Goal: Check status: Check status

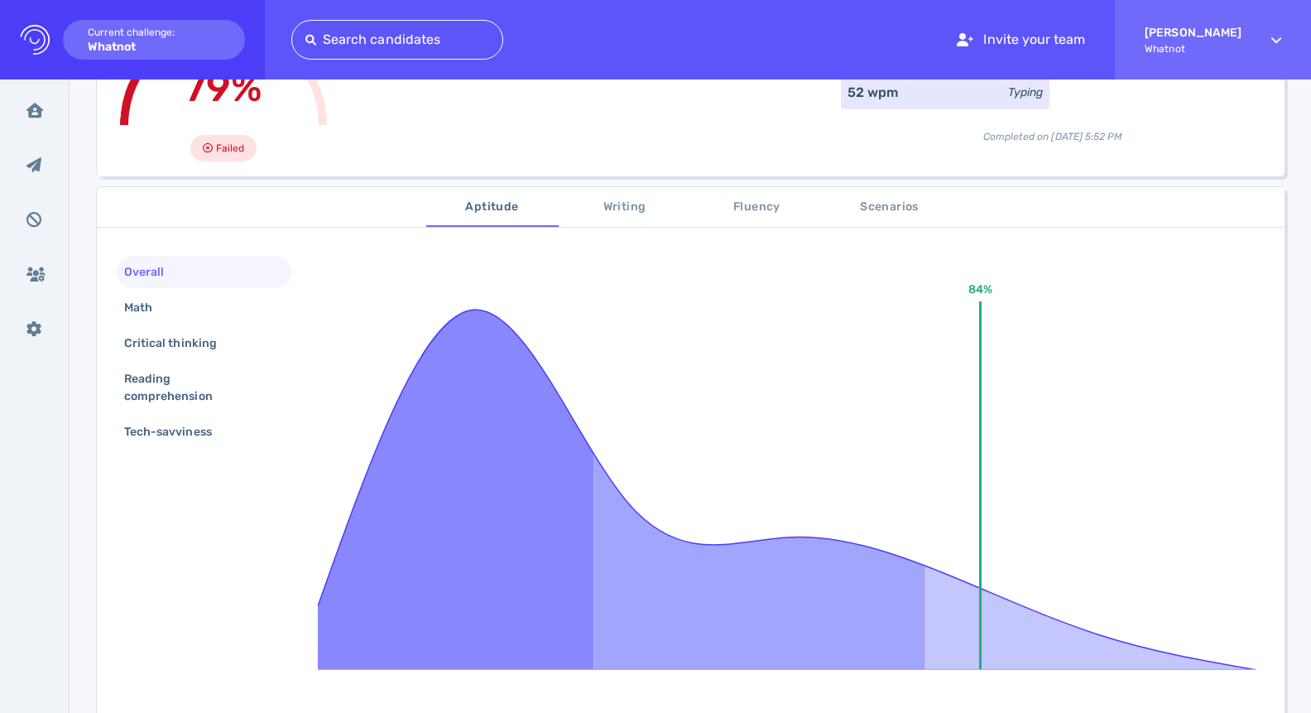
scroll to position [179, 0]
click at [180, 305] on div "Math" at bounding box center [204, 307] width 175 height 32
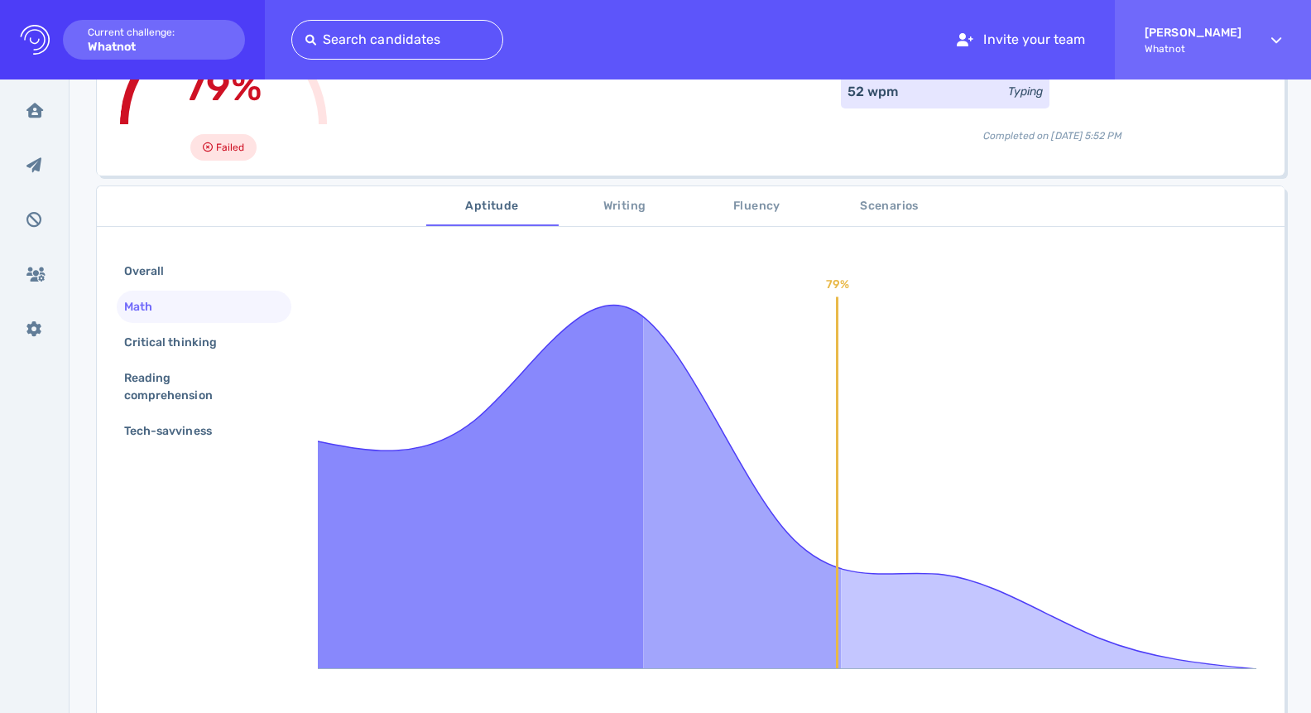
scroll to position [367, 0]
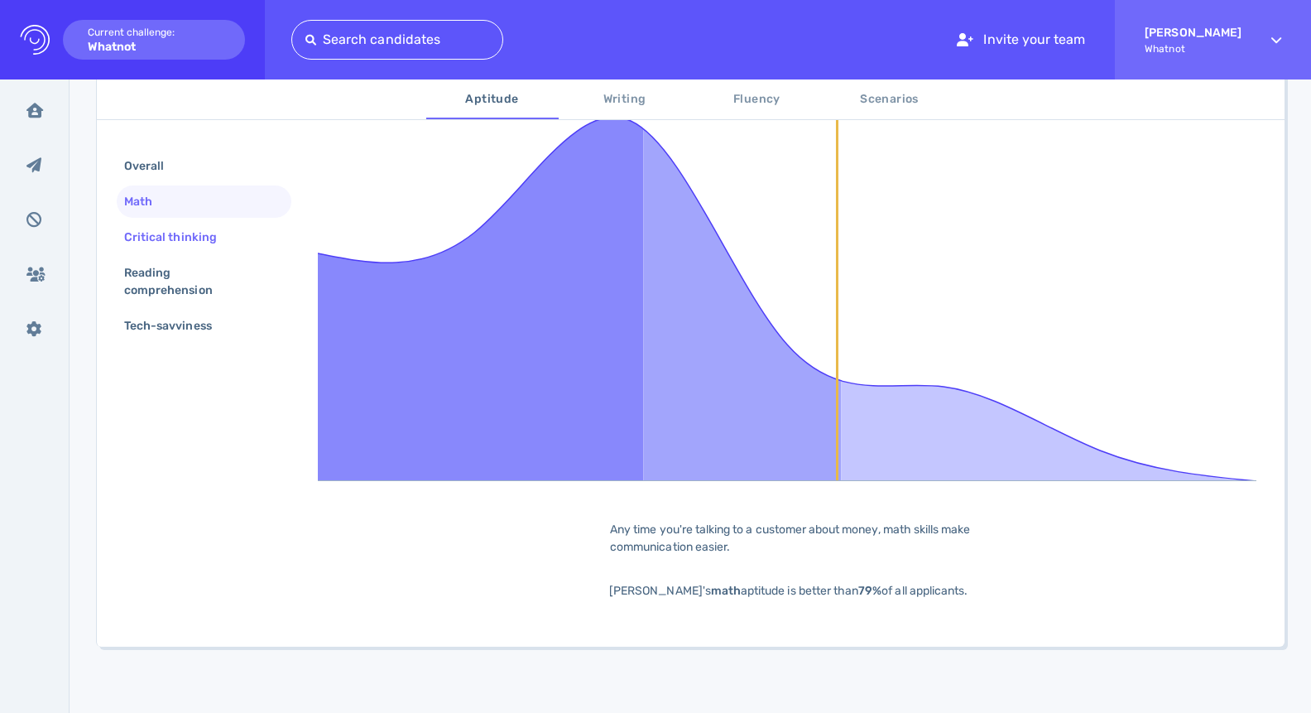
click at [201, 241] on div "Critical thinking" at bounding box center [179, 237] width 116 height 24
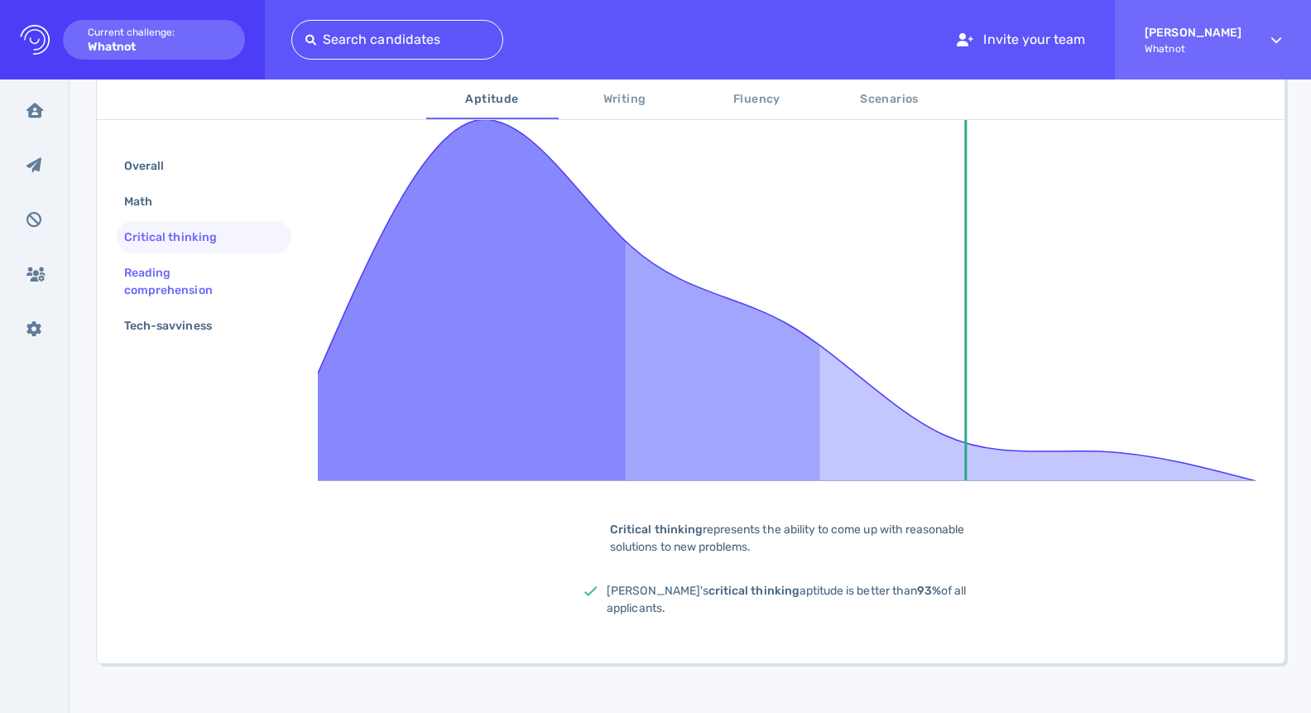
click at [211, 266] on div "Reading comprehension" at bounding box center [197, 281] width 153 height 41
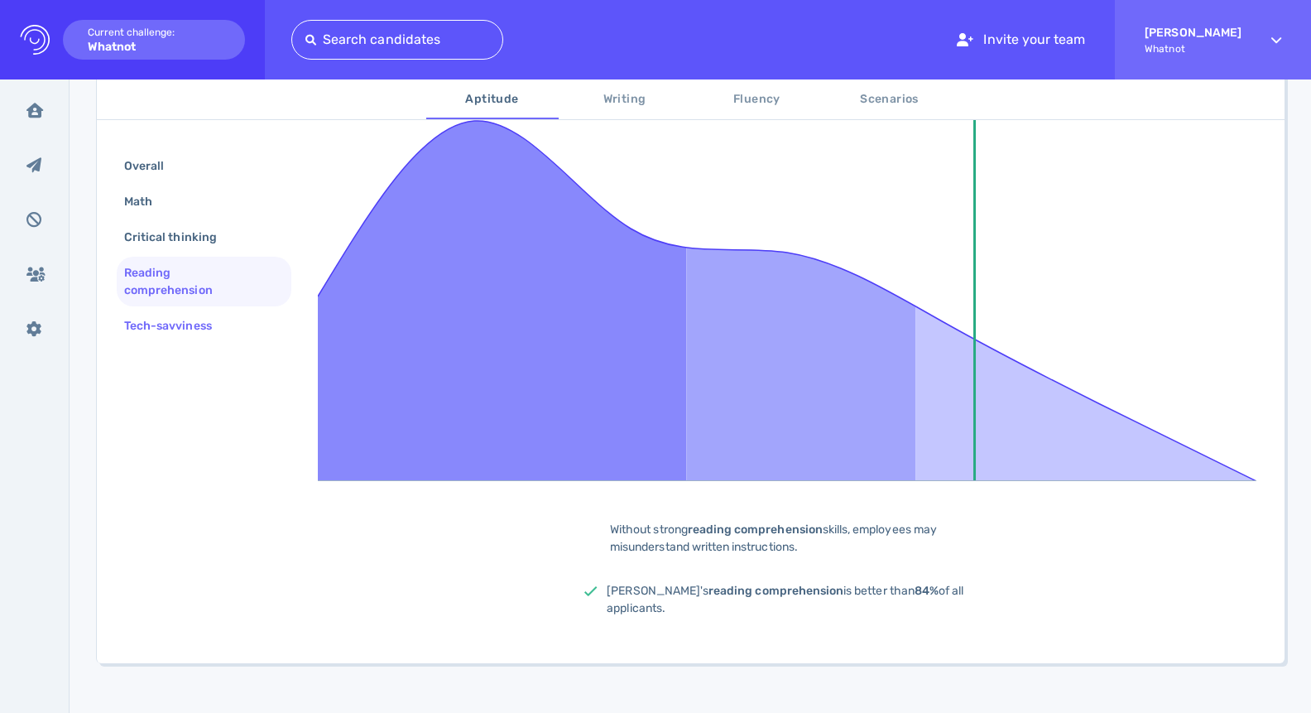
click at [183, 312] on div "Tech-savviness" at bounding box center [204, 326] width 175 height 32
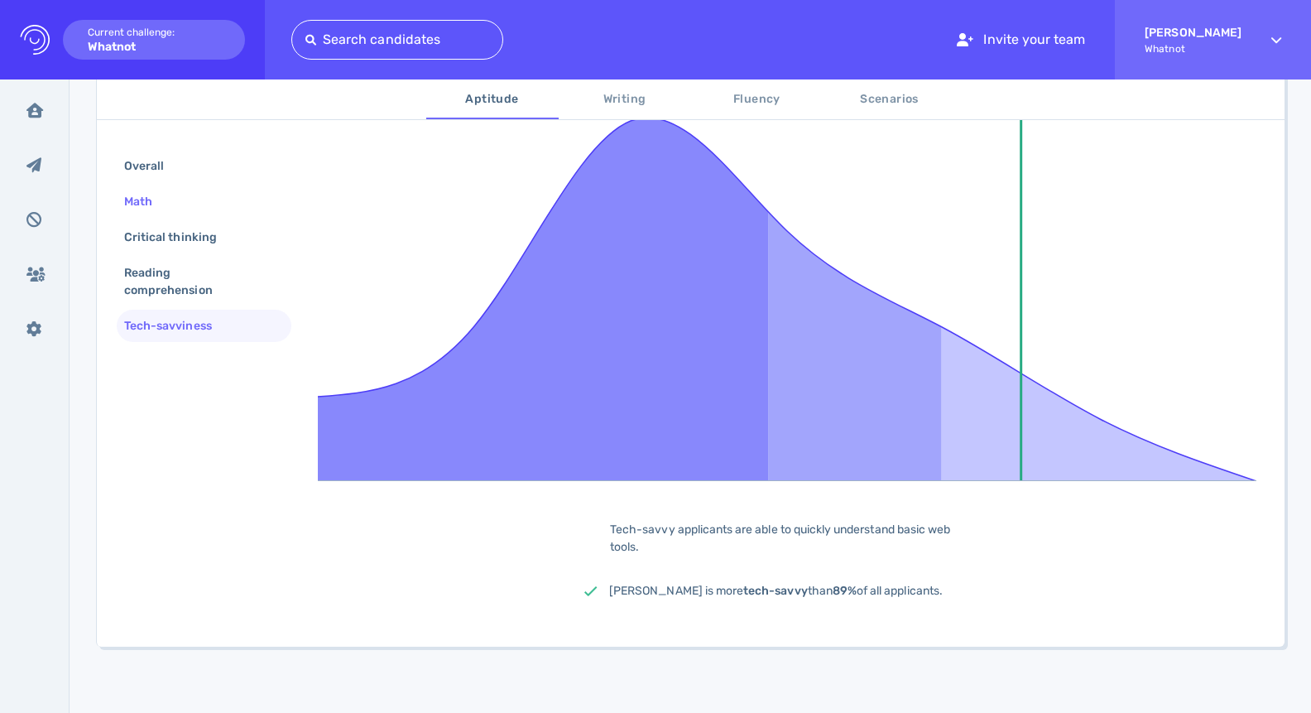
click at [147, 185] on div "Math" at bounding box center [204, 201] width 175 height 32
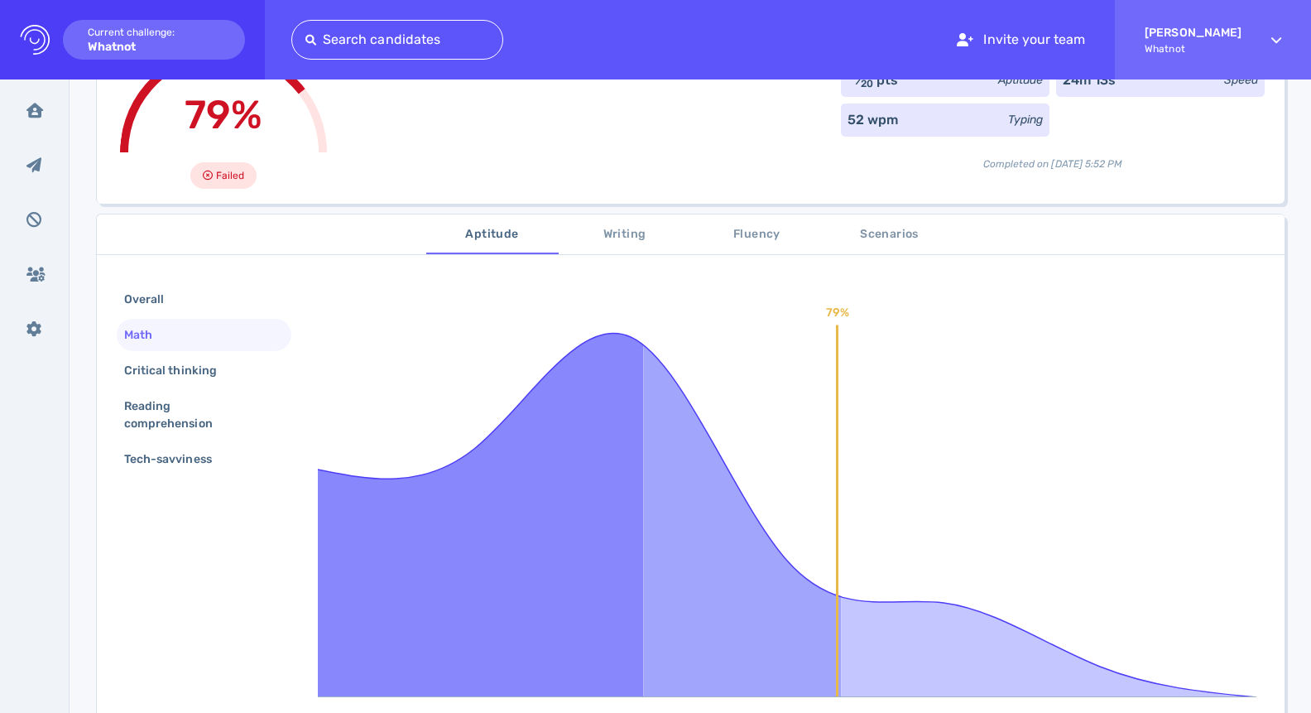
scroll to position [153, 0]
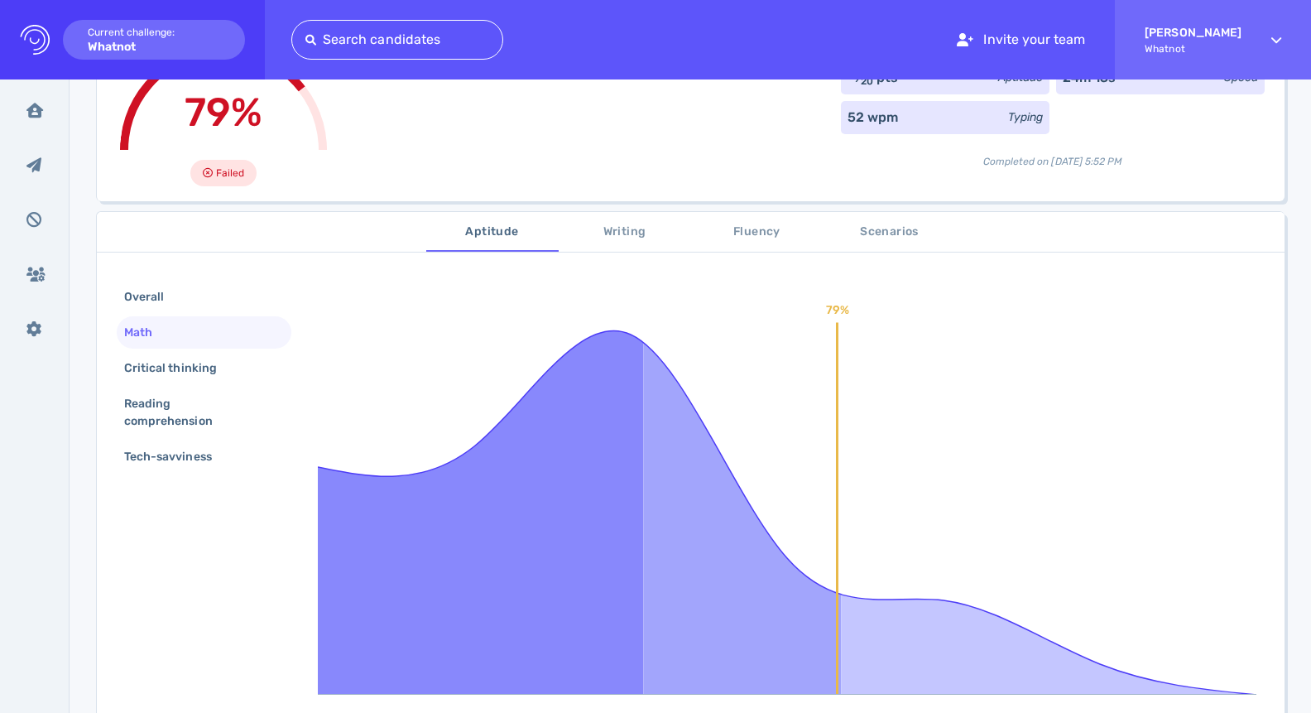
click at [618, 225] on span "Writing" at bounding box center [625, 232] width 113 height 21
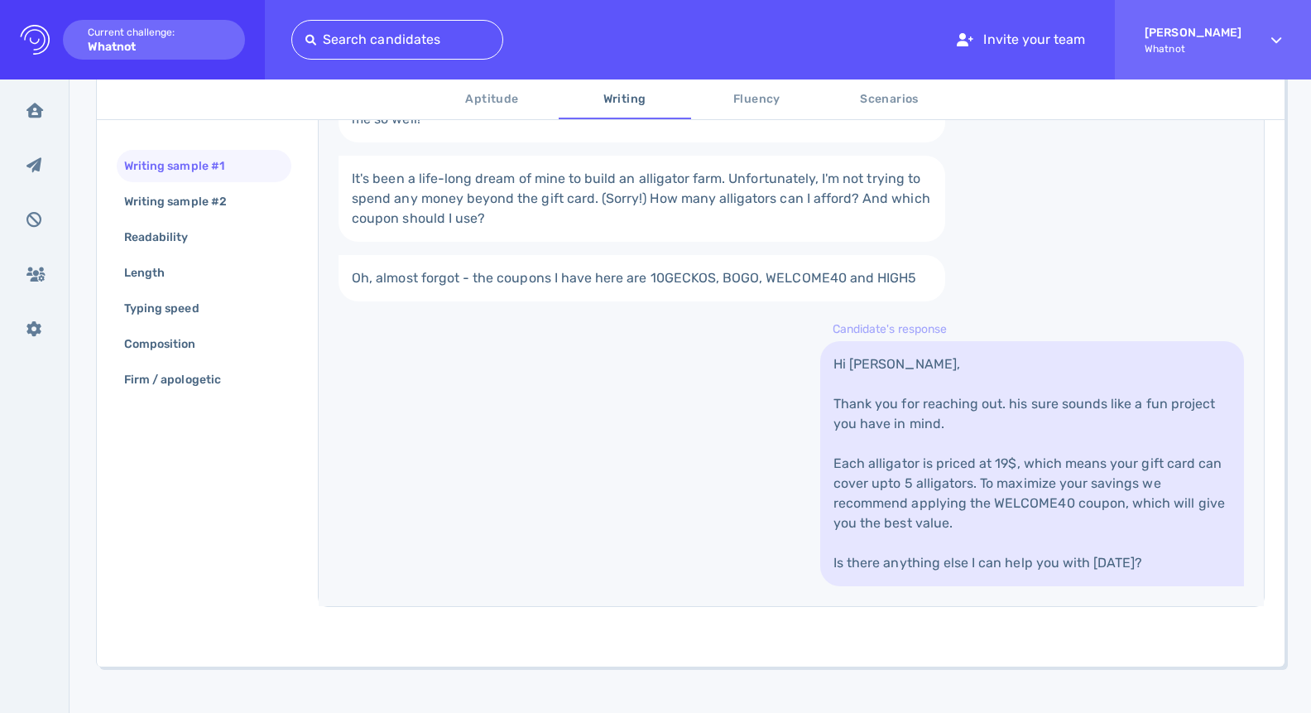
scroll to position [478, 0]
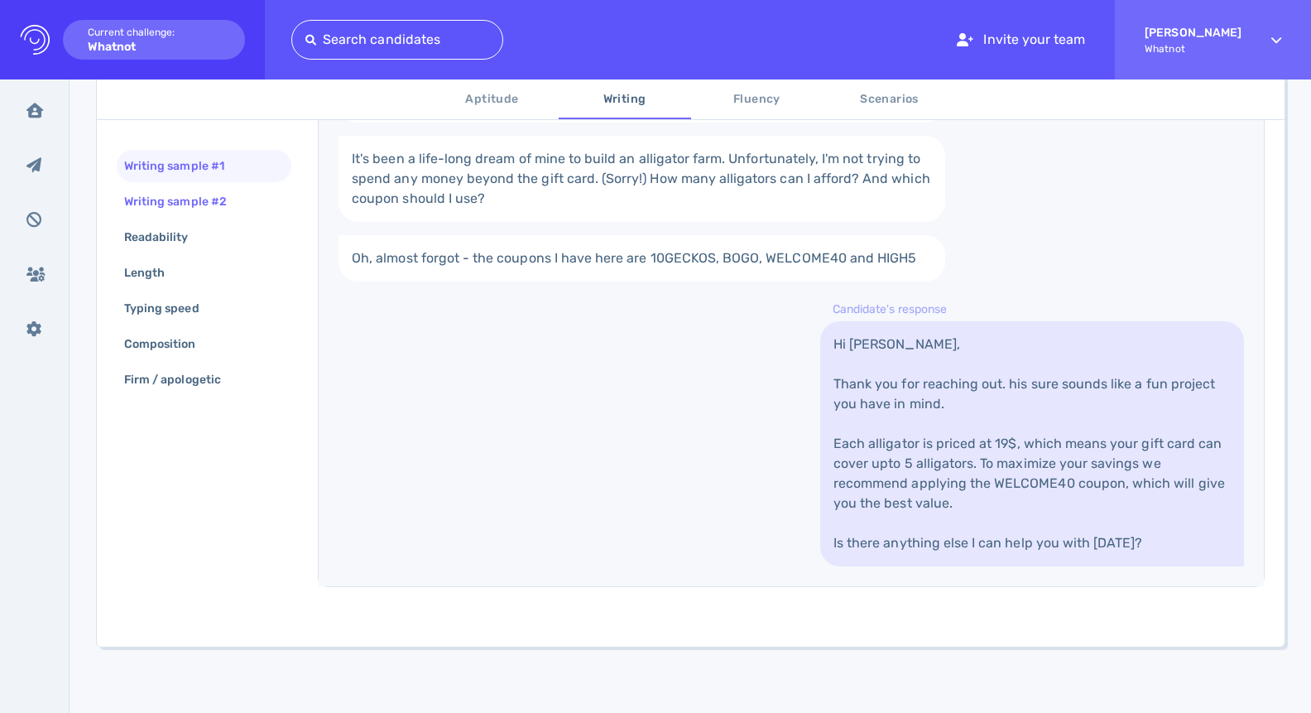
click at [187, 192] on div "Writing sample #2" at bounding box center [184, 202] width 126 height 24
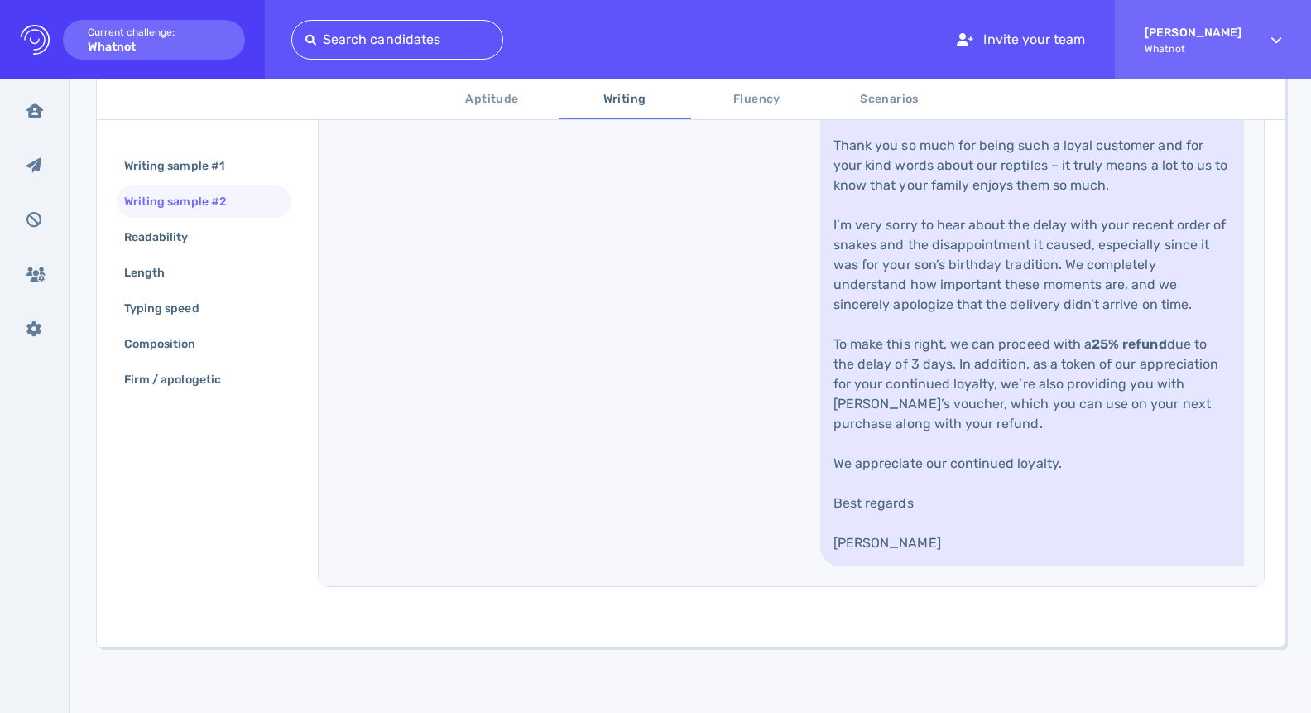
scroll to position [761, 0]
click at [172, 280] on div "Length" at bounding box center [153, 273] width 64 height 24
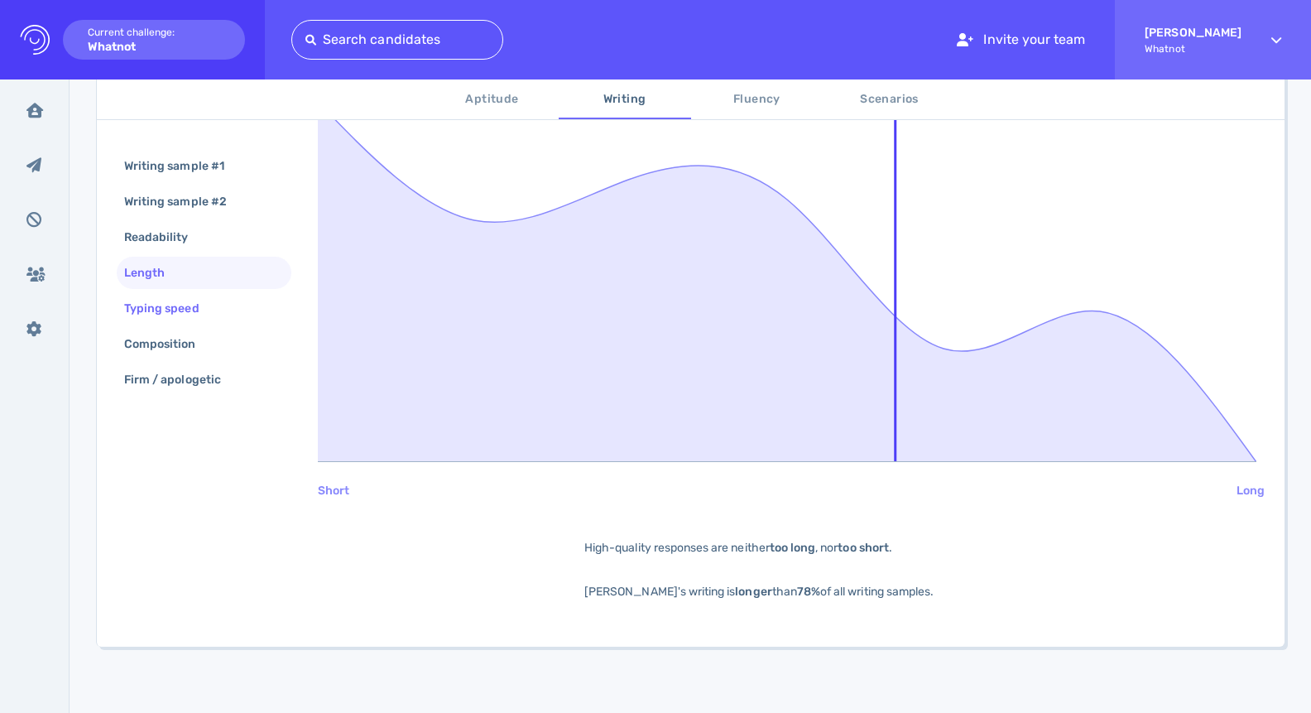
click at [173, 311] on div "Typing speed" at bounding box center [170, 308] width 99 height 24
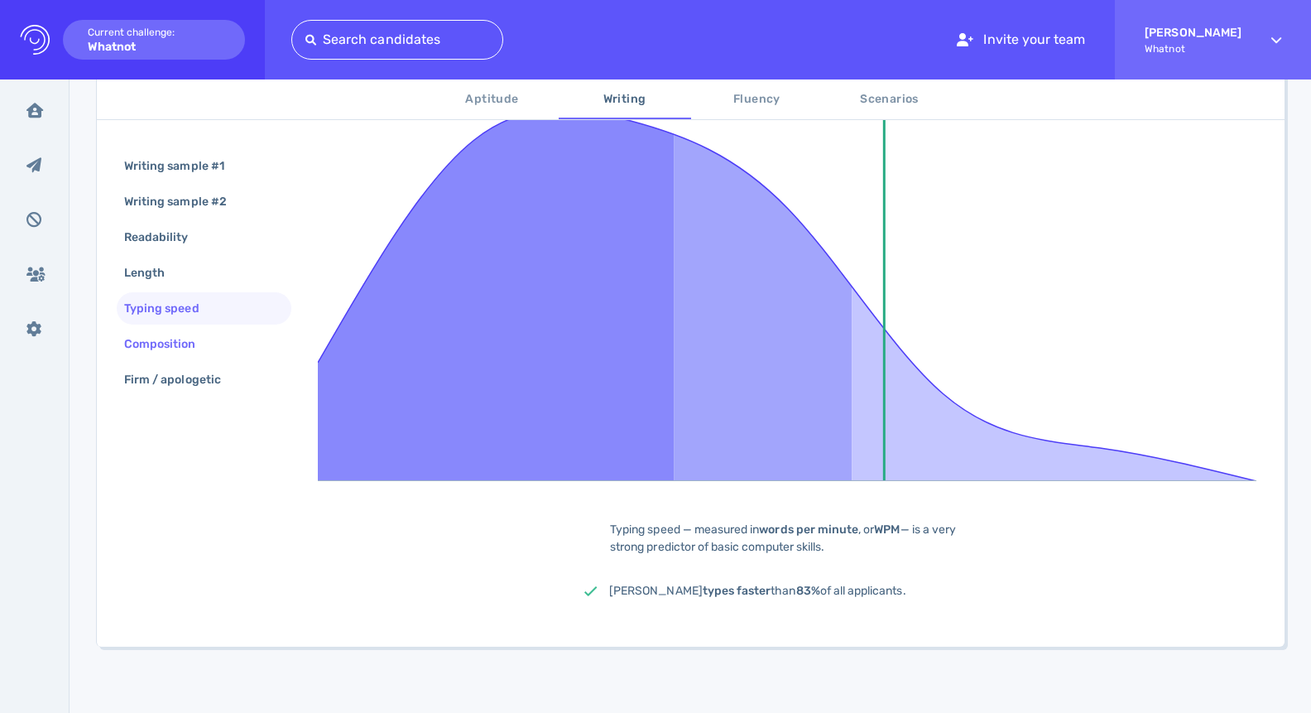
click at [177, 334] on div "Composition" at bounding box center [168, 344] width 95 height 24
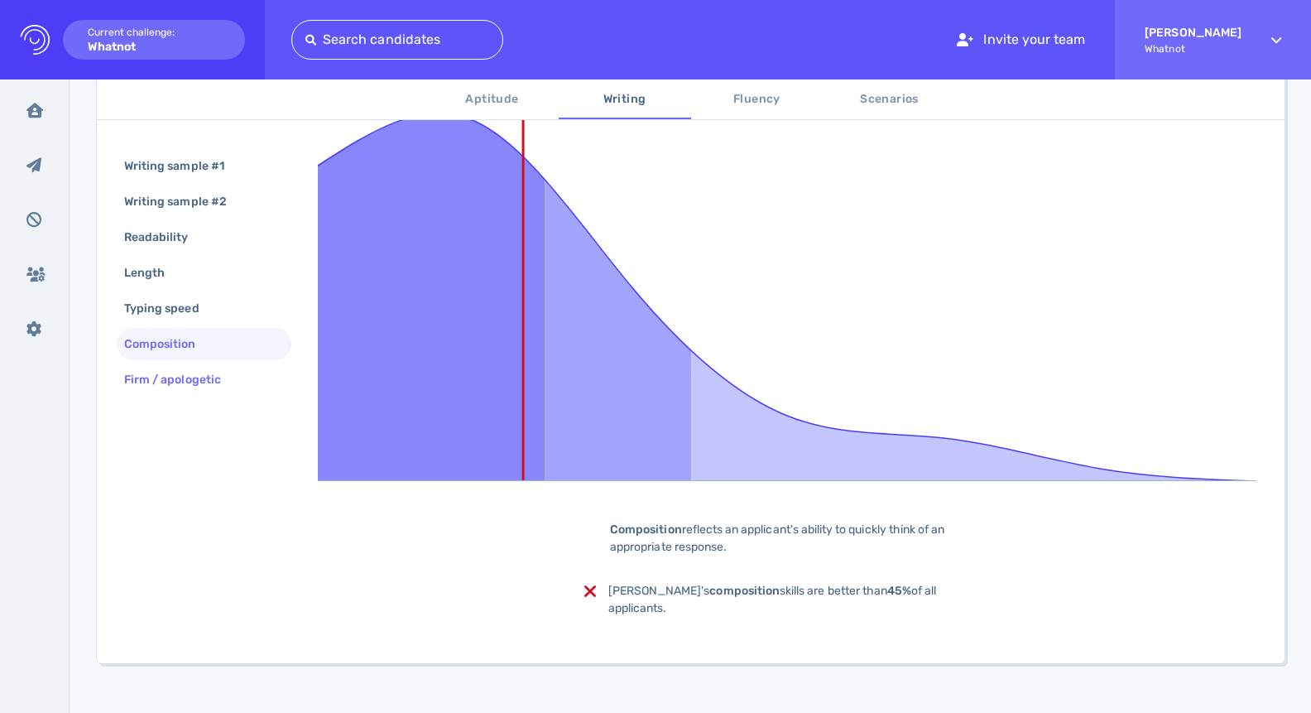
click at [176, 383] on div "Firm / apologetic" at bounding box center [181, 380] width 120 height 24
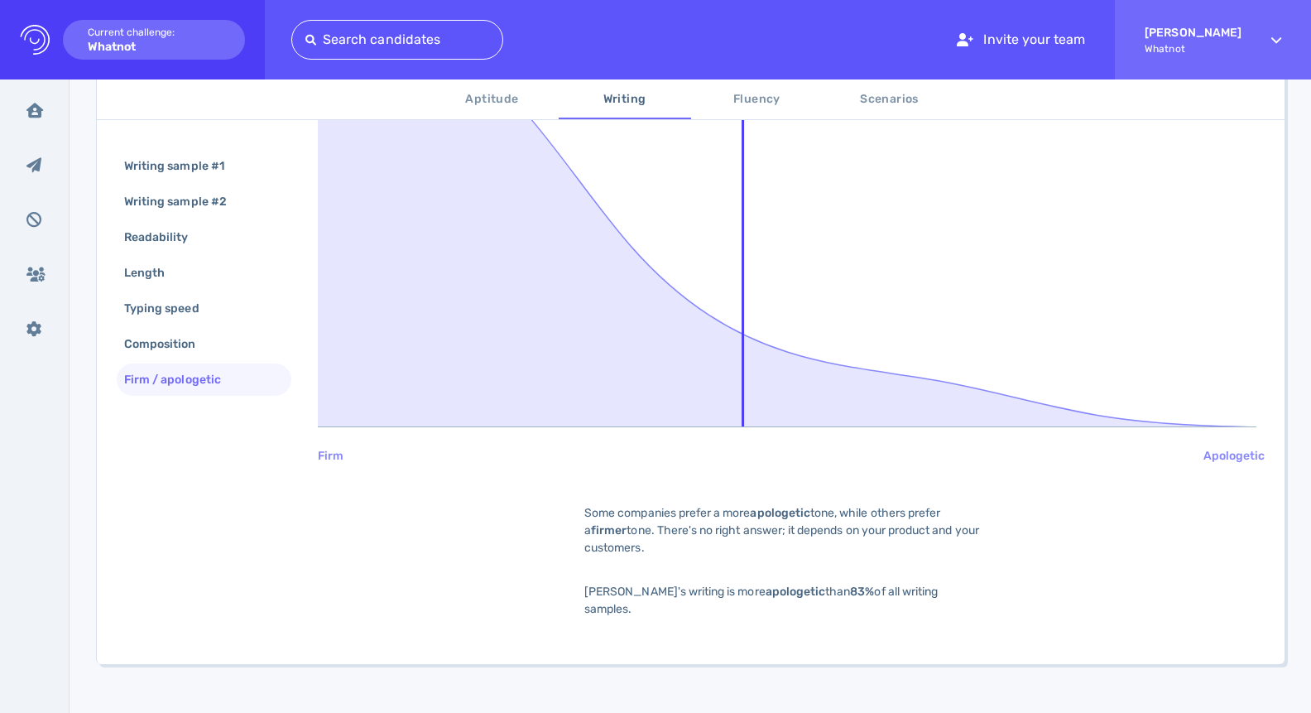
click at [766, 103] on span "Fluency" at bounding box center [757, 99] width 113 height 21
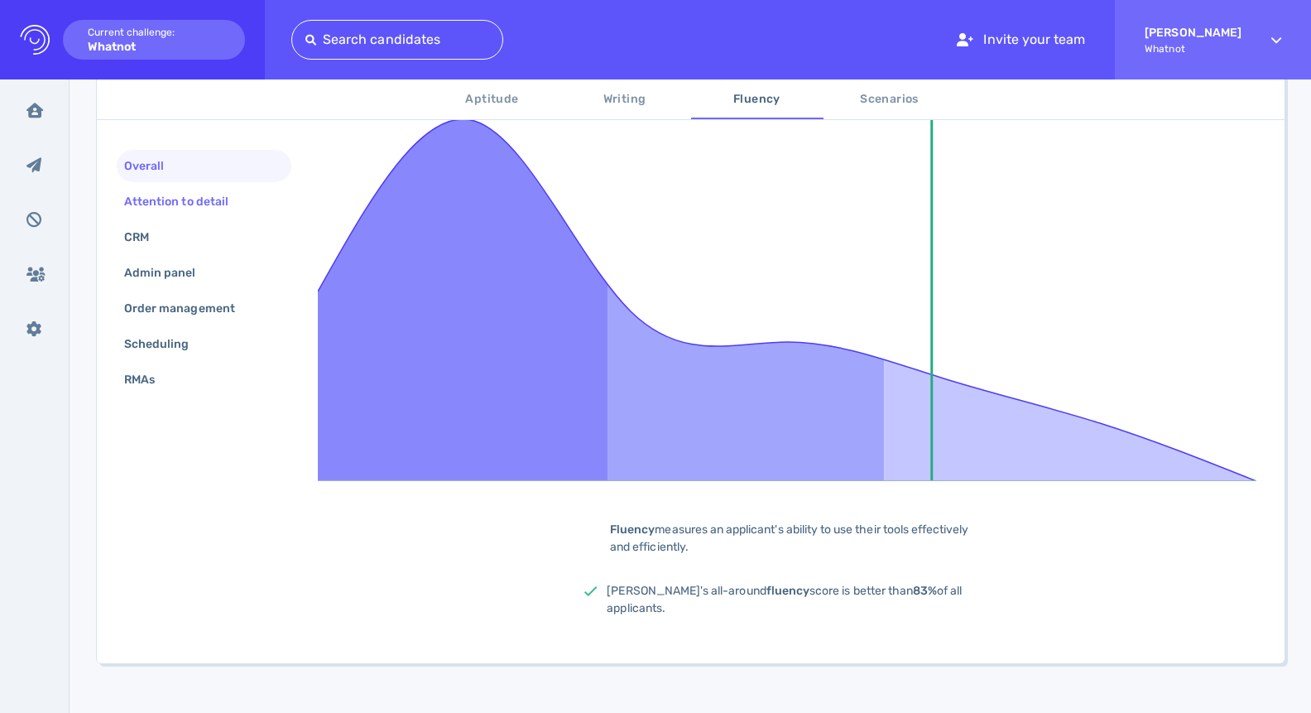
click at [281, 204] on div at bounding box center [280, 202] width 13 height 7
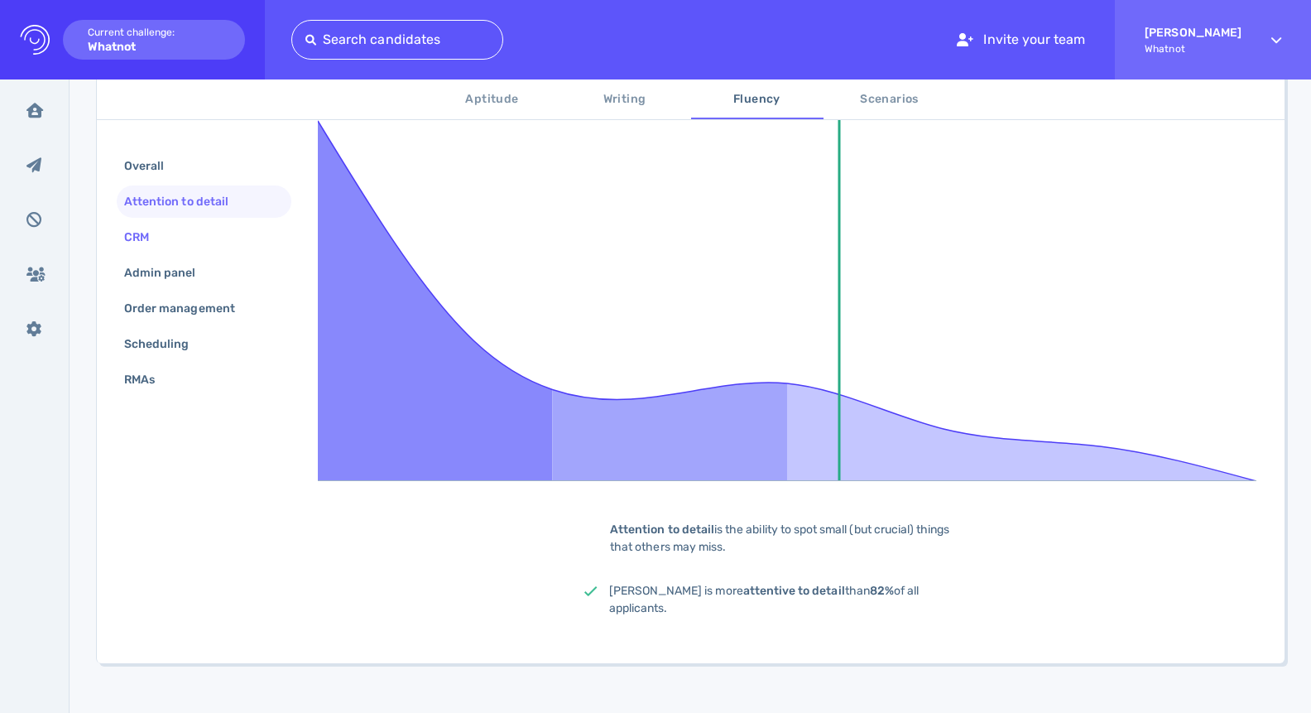
click at [238, 230] on div "CRM" at bounding box center [204, 237] width 175 height 32
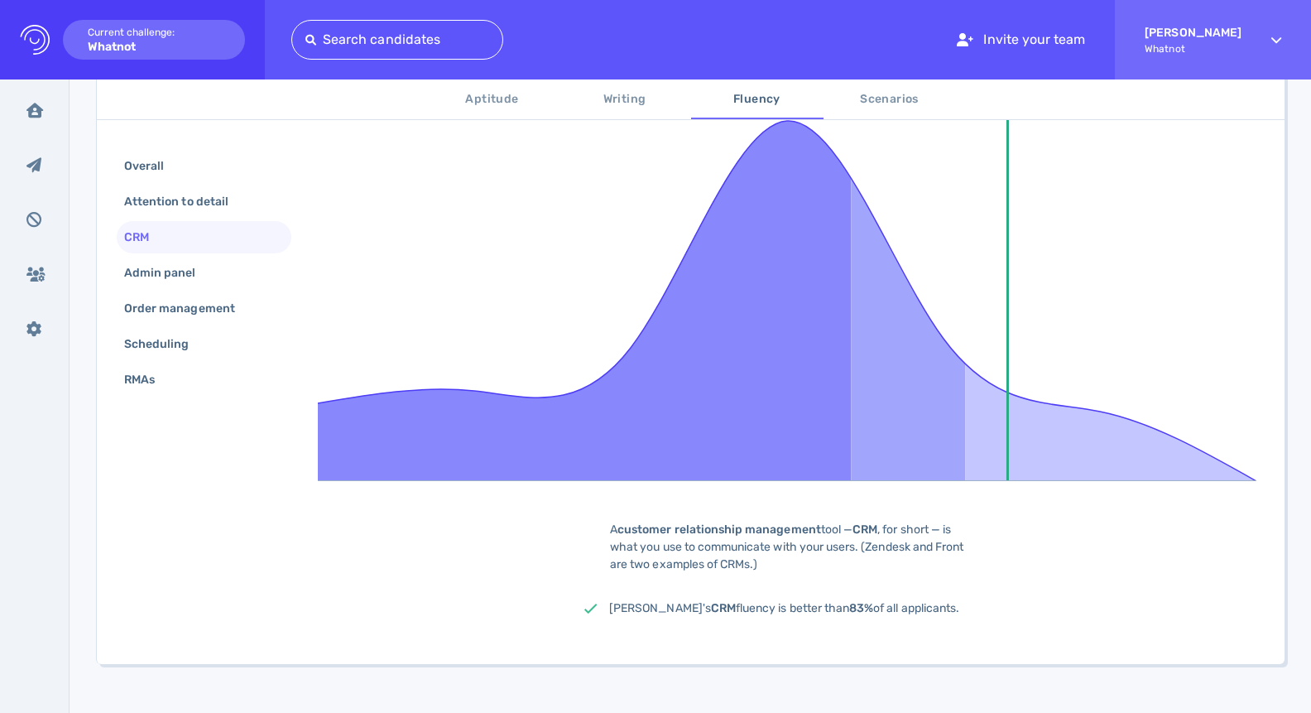
click at [238, 253] on div "CRM" at bounding box center [204, 237] width 175 height 32
click at [240, 264] on div "Admin panel" at bounding box center [204, 273] width 175 height 32
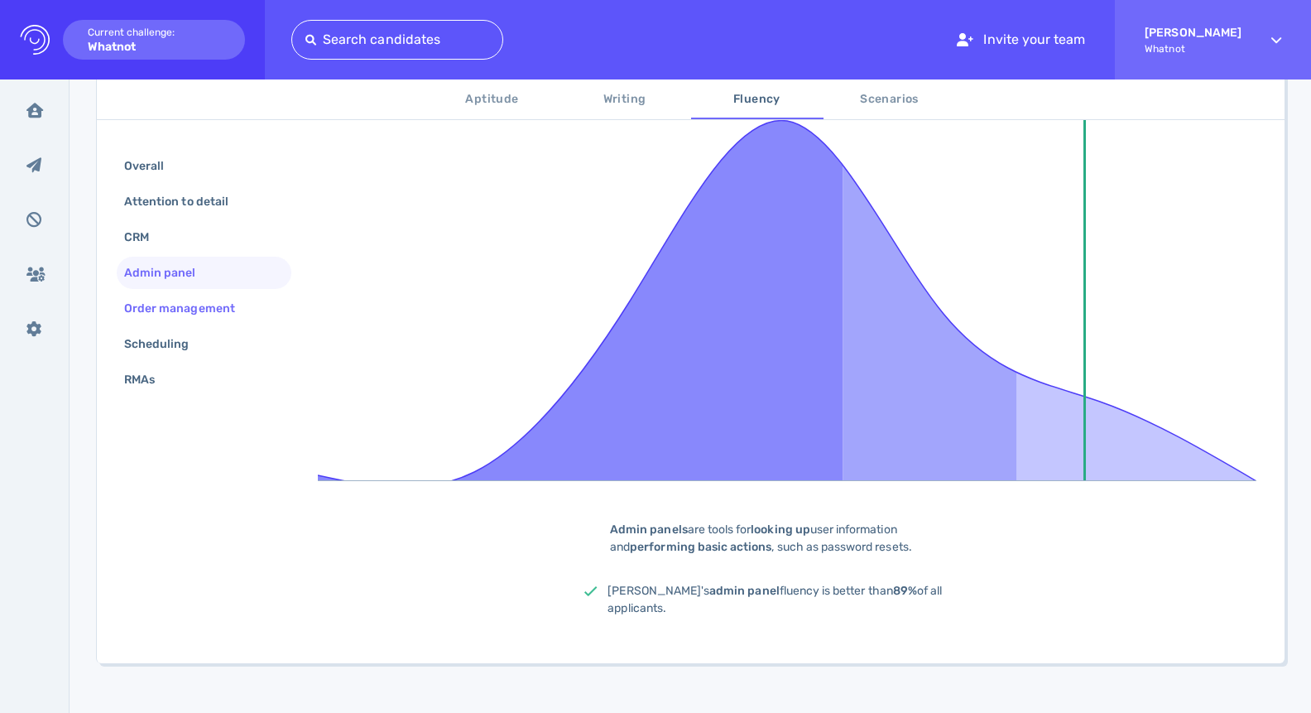
click at [232, 319] on div "Order management" at bounding box center [188, 308] width 134 height 24
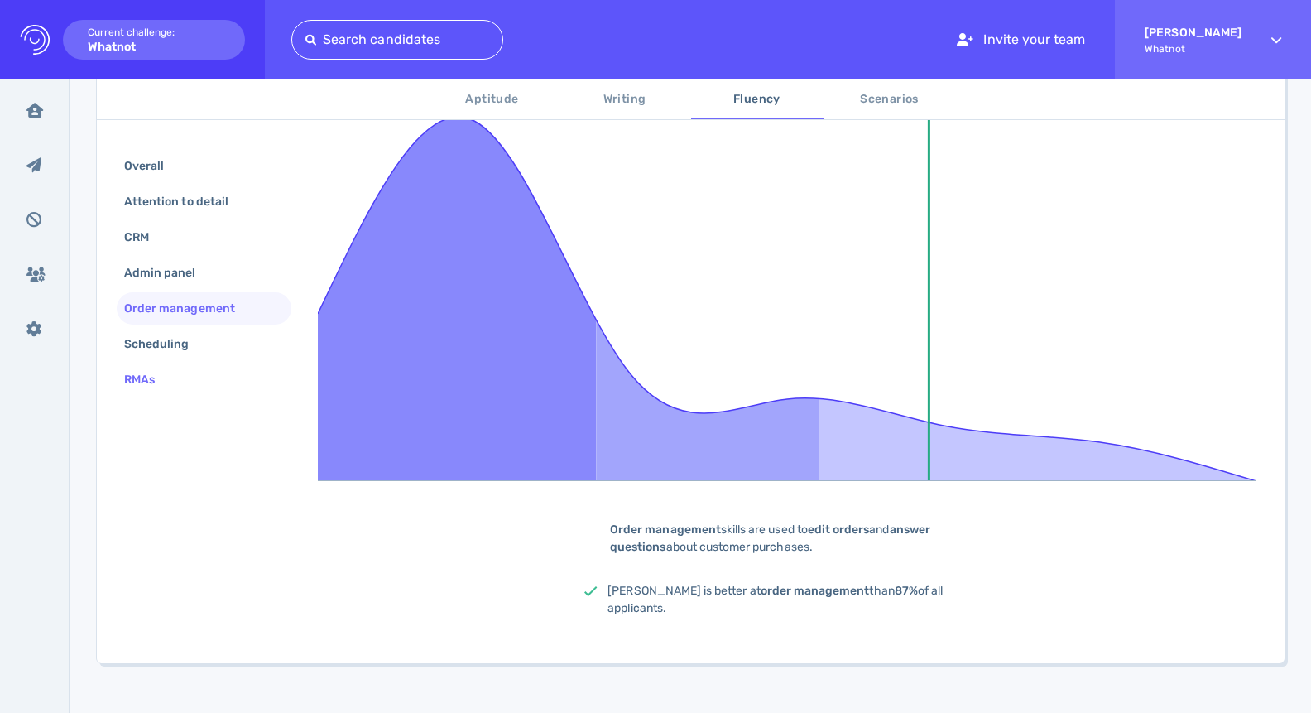
click at [229, 365] on div "RMAs" at bounding box center [204, 379] width 175 height 32
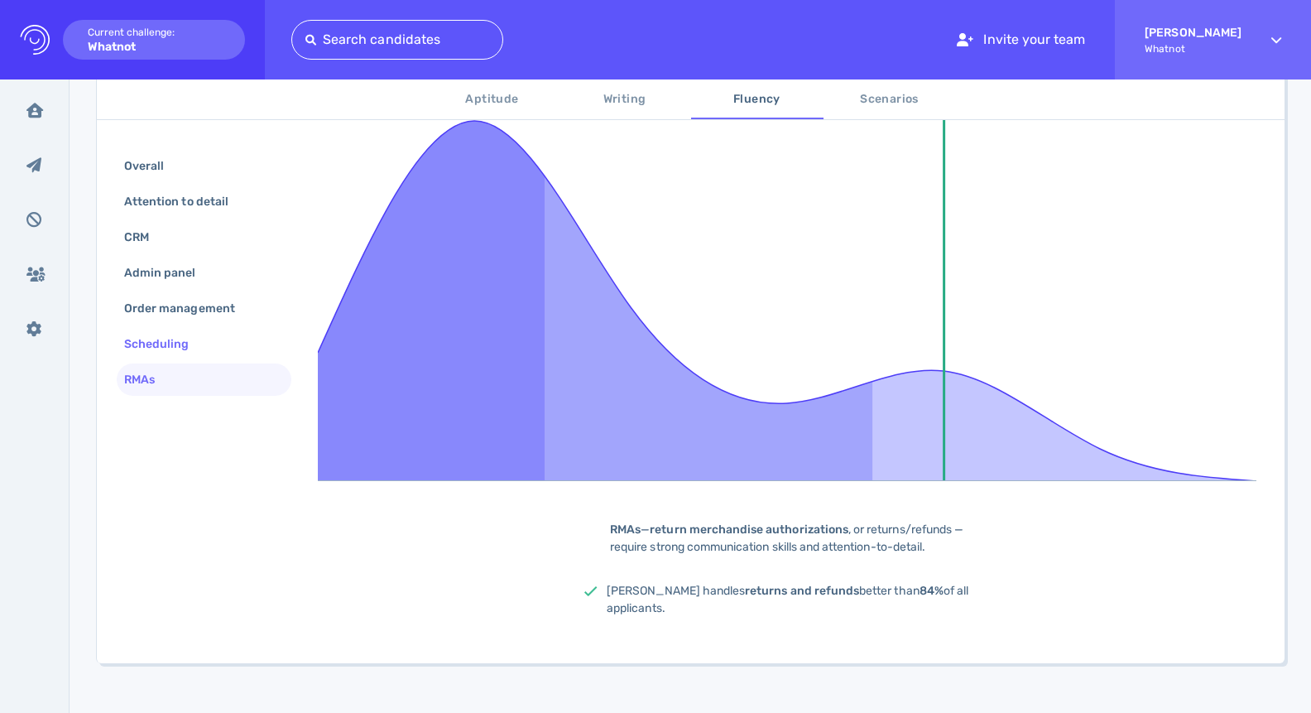
click at [237, 343] on div "Scheduling" at bounding box center [204, 344] width 175 height 32
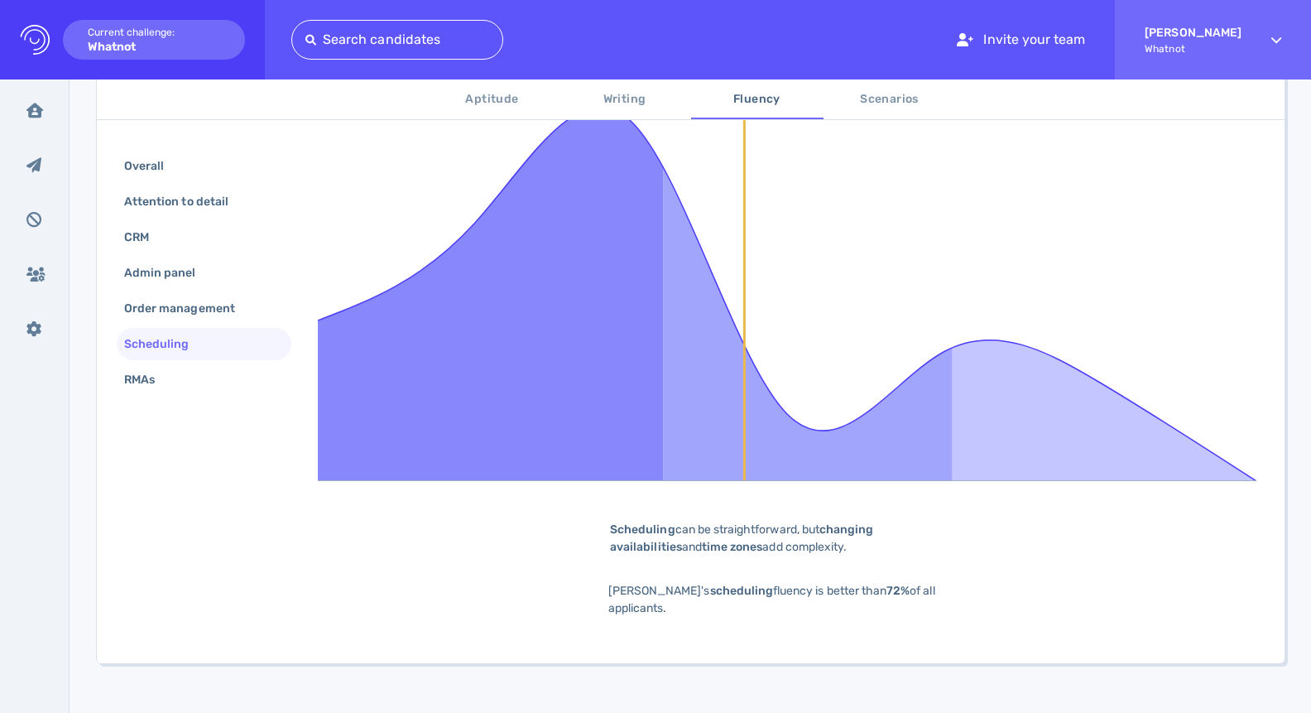
click at [869, 113] on button "Scenarios" at bounding box center [890, 99] width 132 height 40
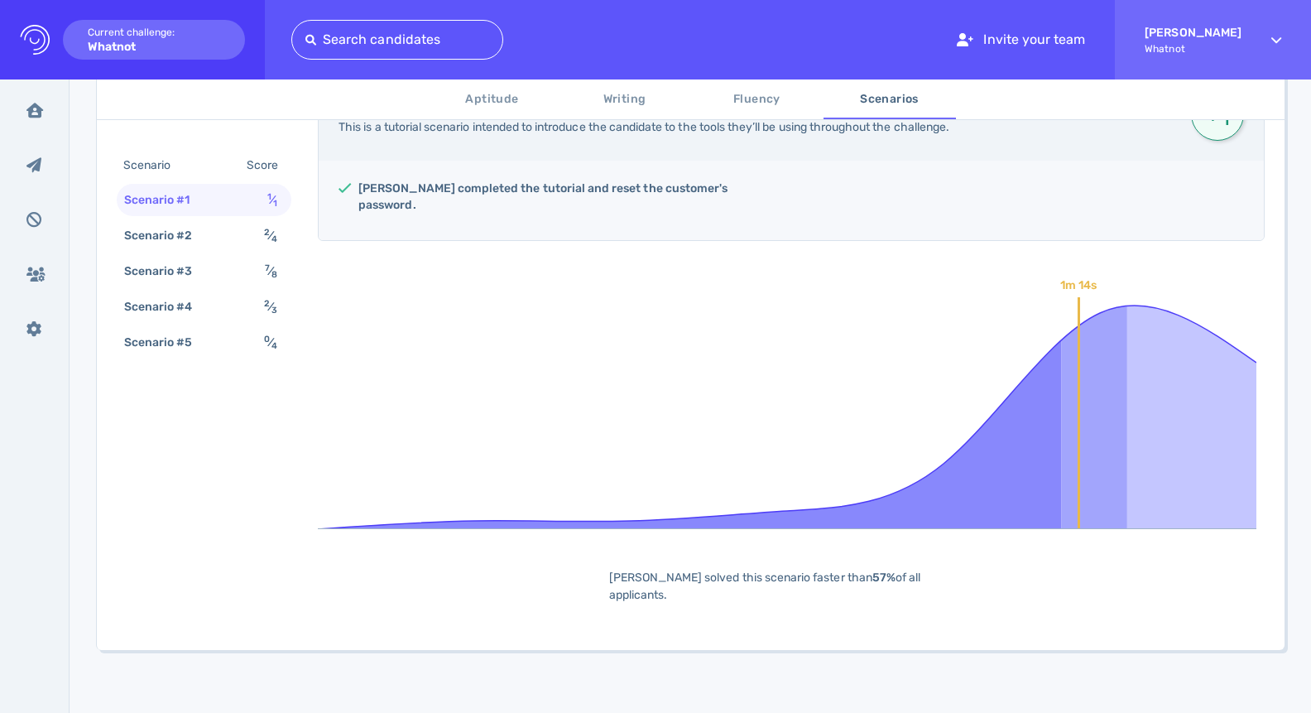
scroll to position [337, 0]
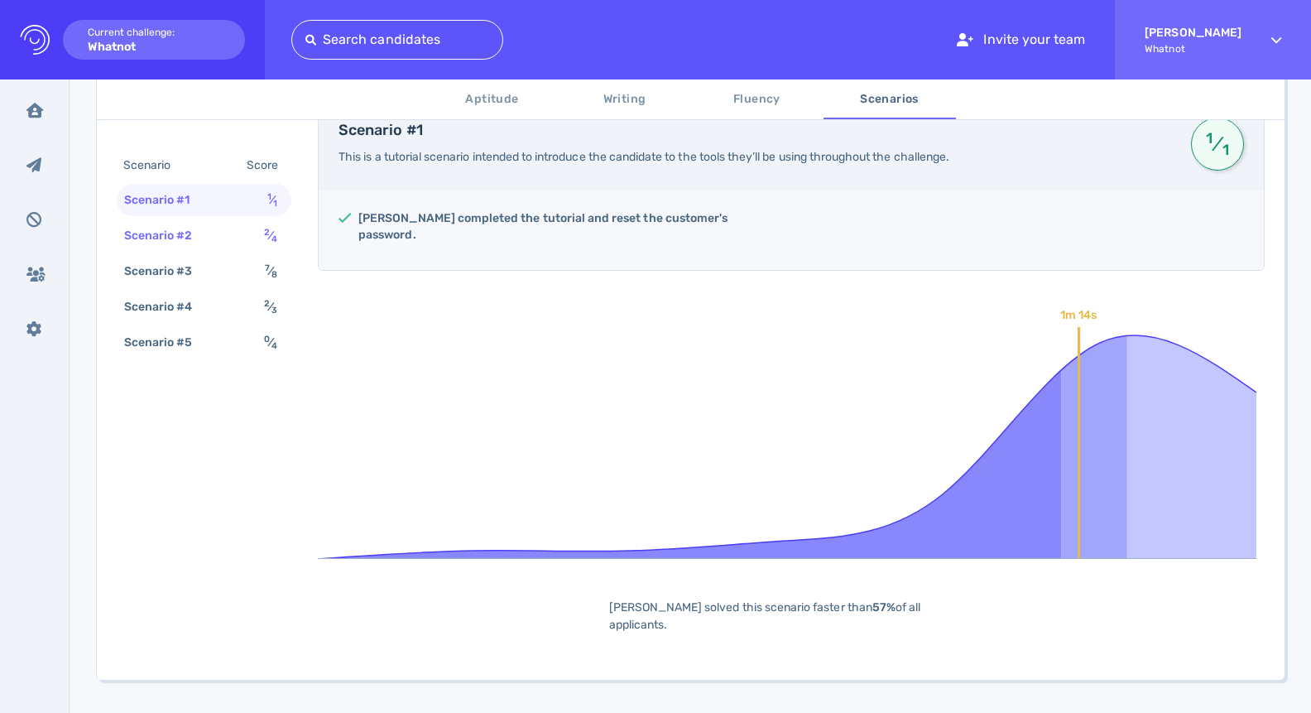
click at [208, 230] on div "Scenario #2" at bounding box center [167, 236] width 92 height 24
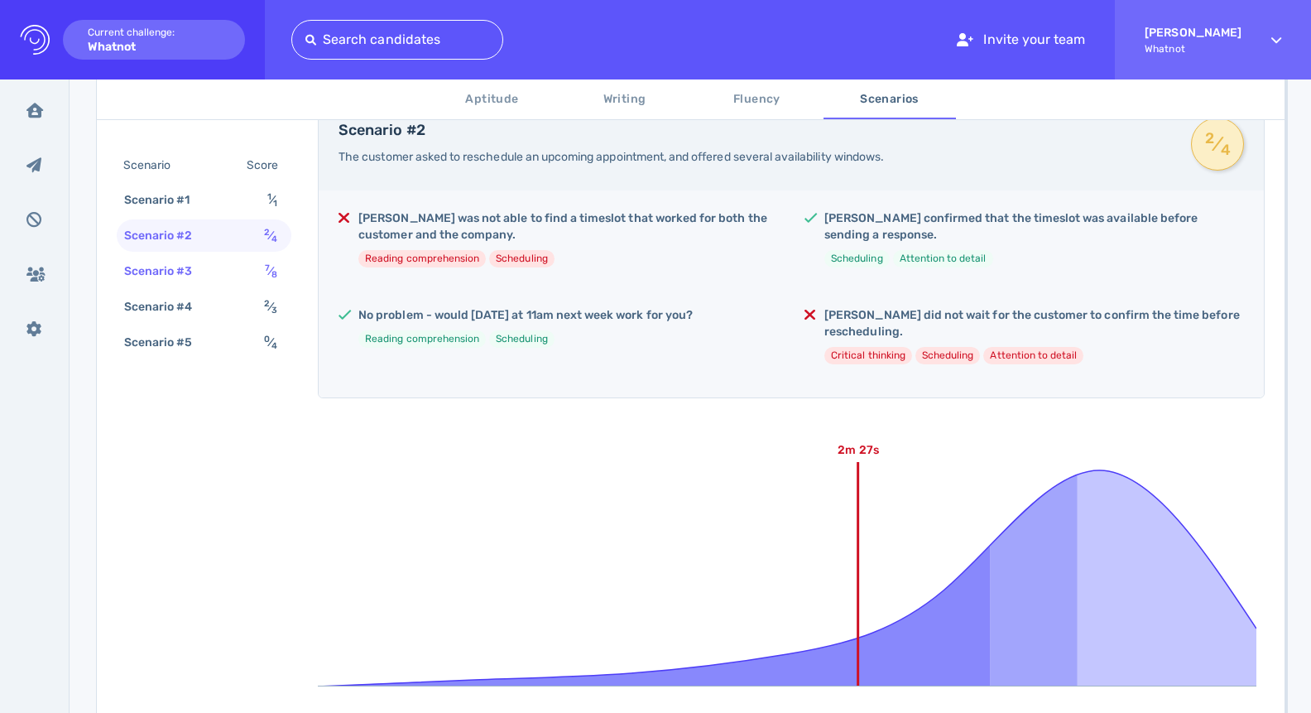
click at [214, 264] on div "Scenario #3 7 ⁄ 8" at bounding box center [204, 271] width 175 height 32
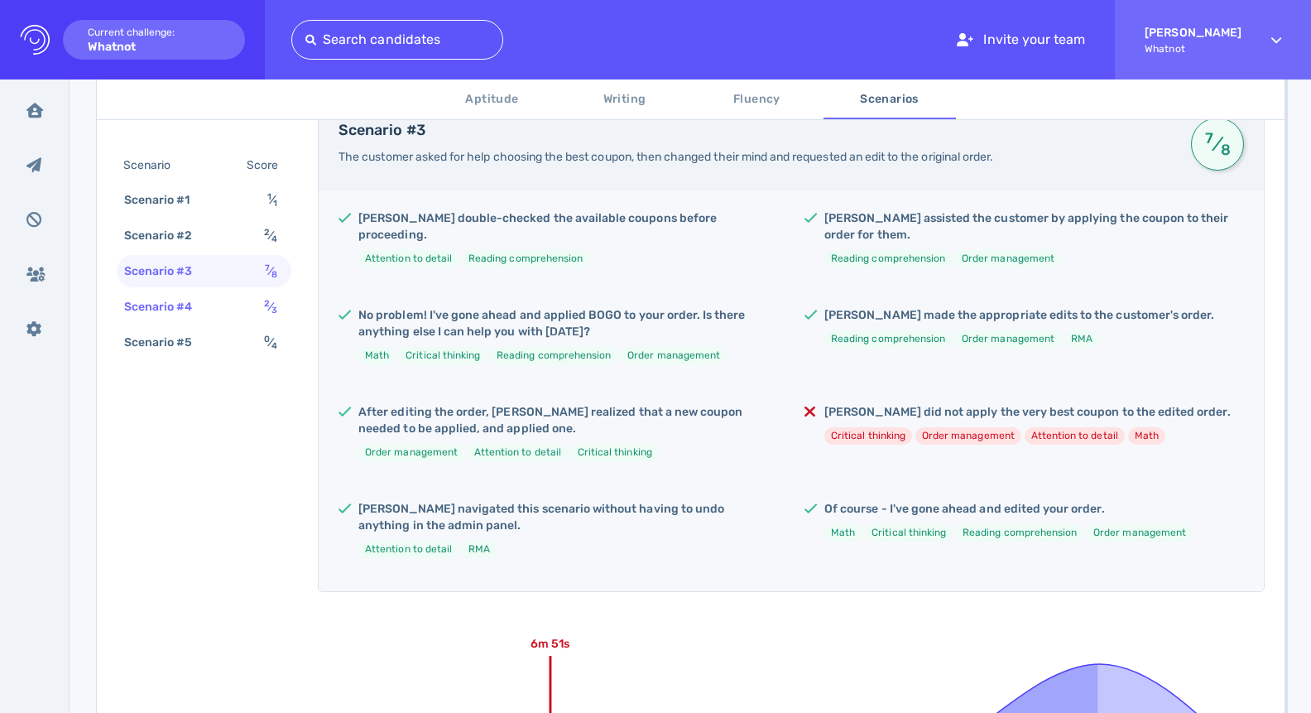
click at [228, 299] on div "Scenario #4 2 ⁄ 3" at bounding box center [204, 307] width 175 height 32
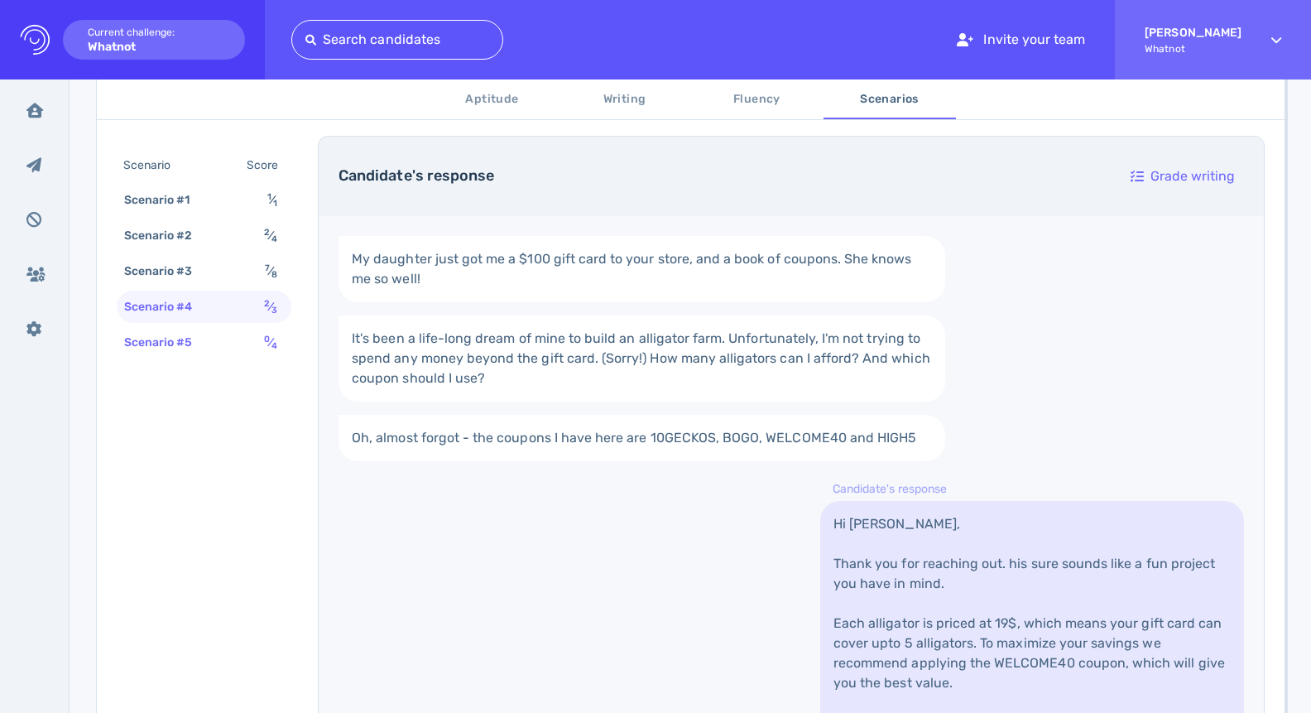
click at [228, 330] on div "Scenario #5 0 ⁄ 4" at bounding box center [204, 342] width 175 height 32
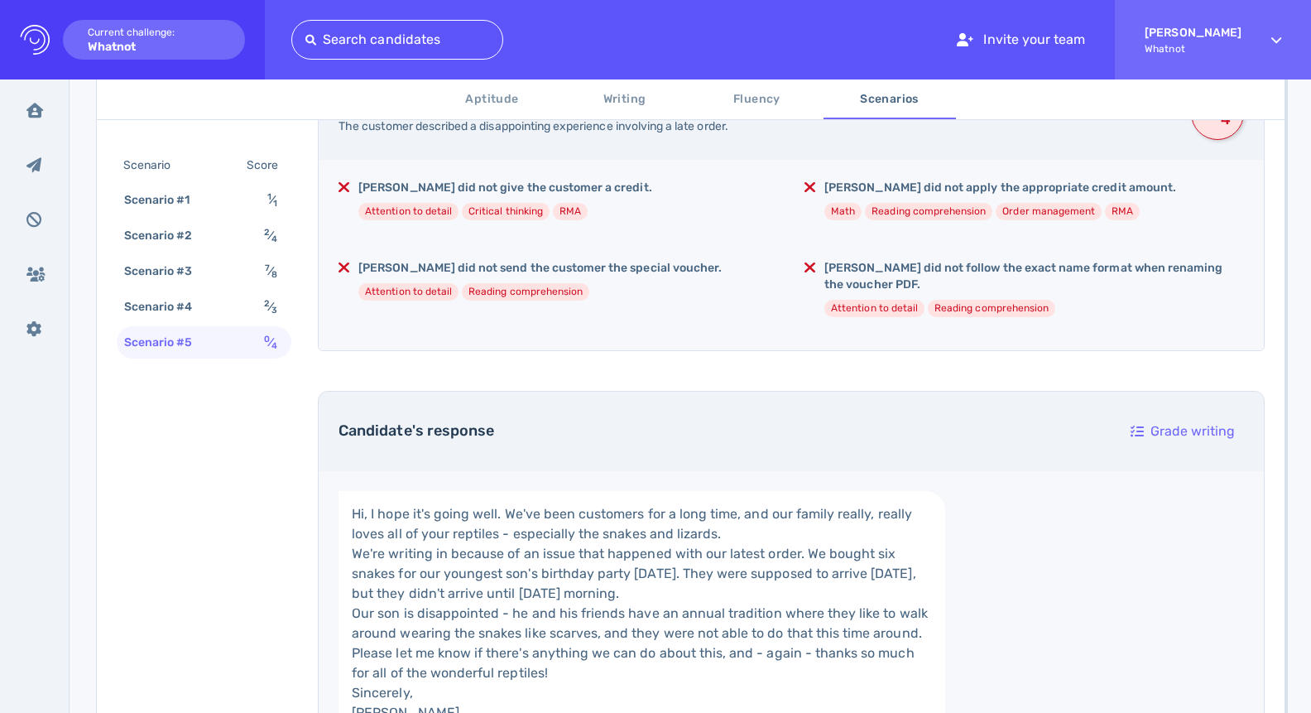
scroll to position [368, 0]
click at [152, 304] on div "Scenario #4" at bounding box center [167, 307] width 92 height 24
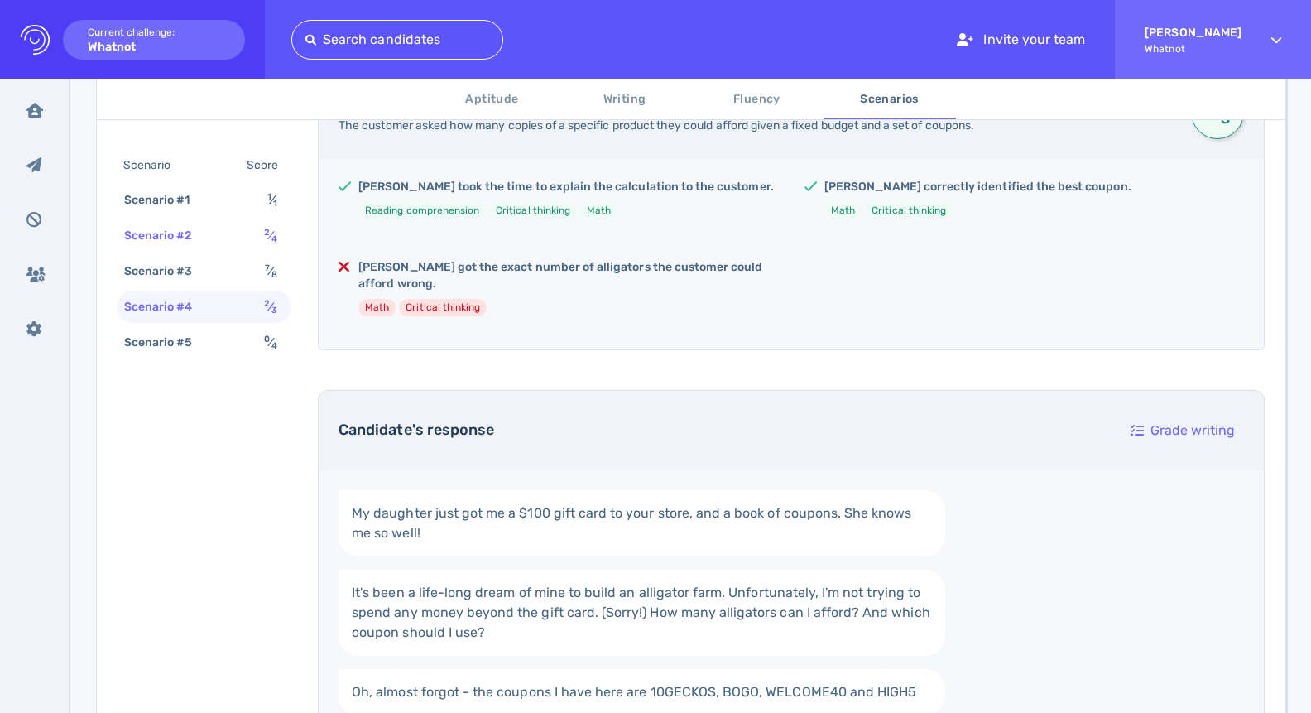
click at [189, 228] on div "Scenario #2" at bounding box center [167, 236] width 92 height 24
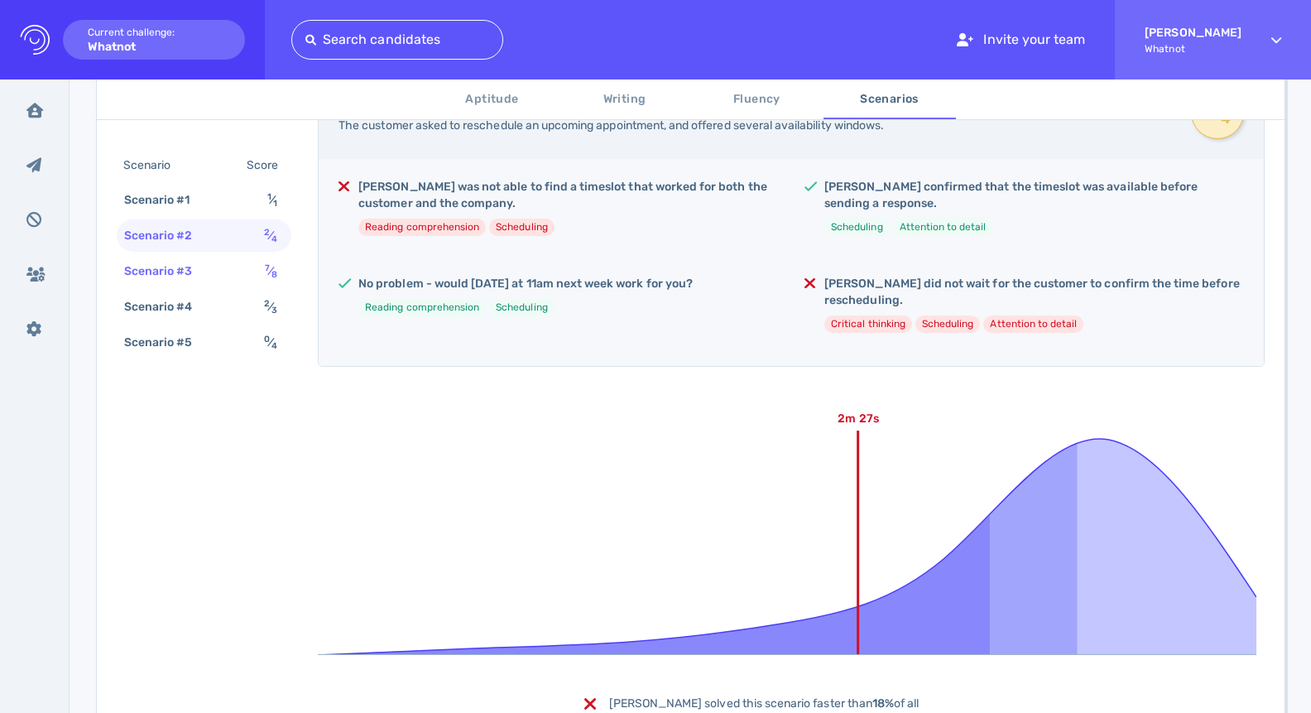
click at [191, 269] on div "Scenario #3" at bounding box center [167, 271] width 92 height 24
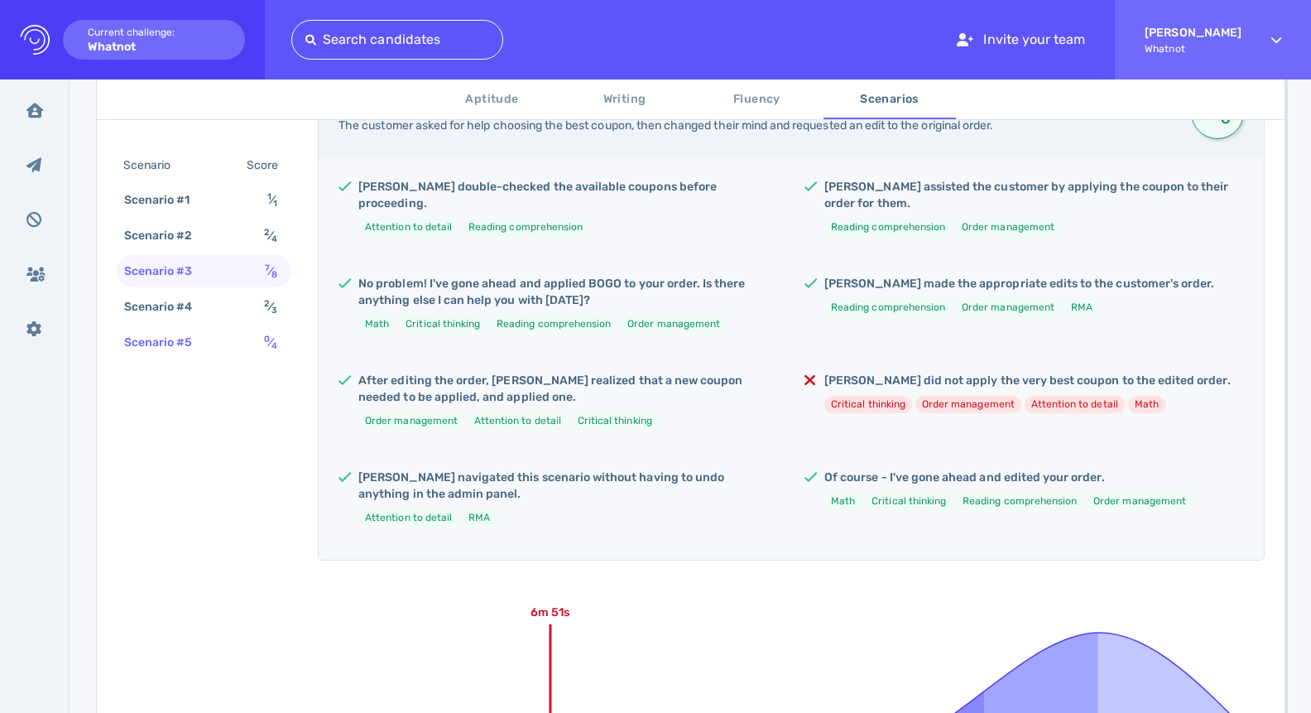
click at [221, 337] on div "Scenario #5 0 ⁄ 4" at bounding box center [204, 342] width 175 height 32
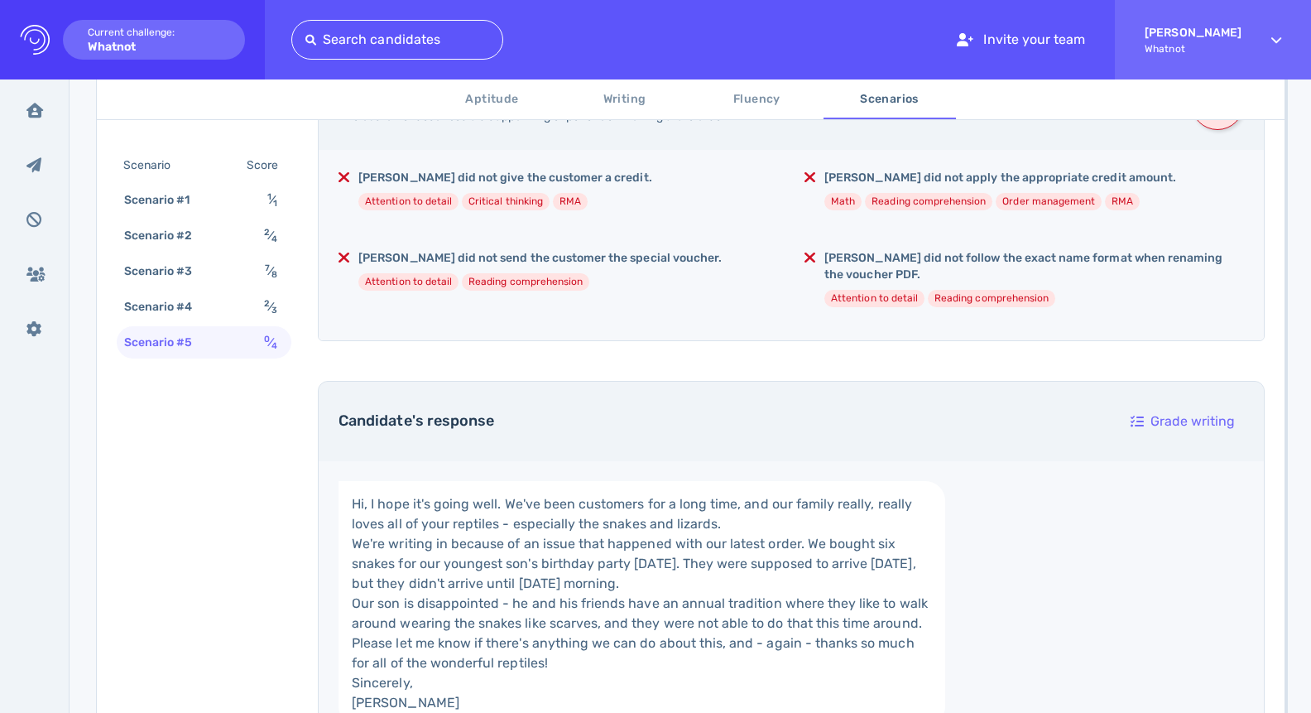
scroll to position [0, 0]
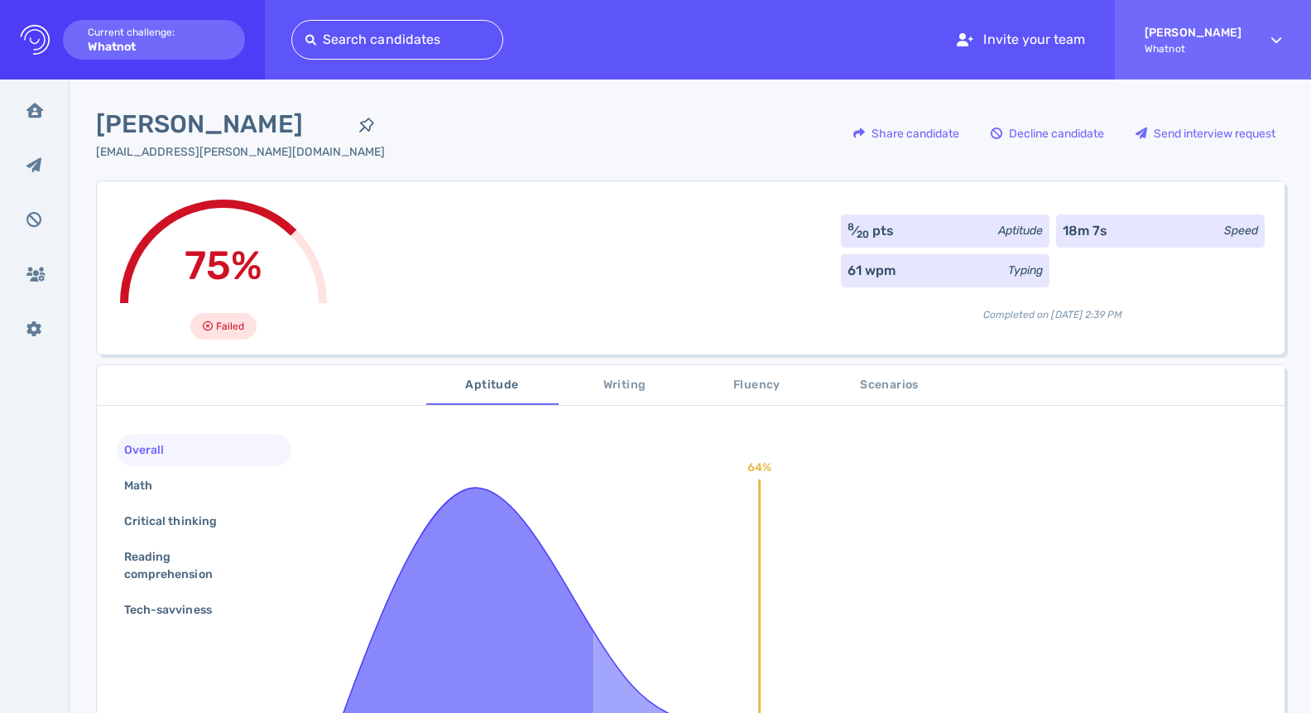
click at [607, 381] on span "Writing" at bounding box center [625, 385] width 113 height 21
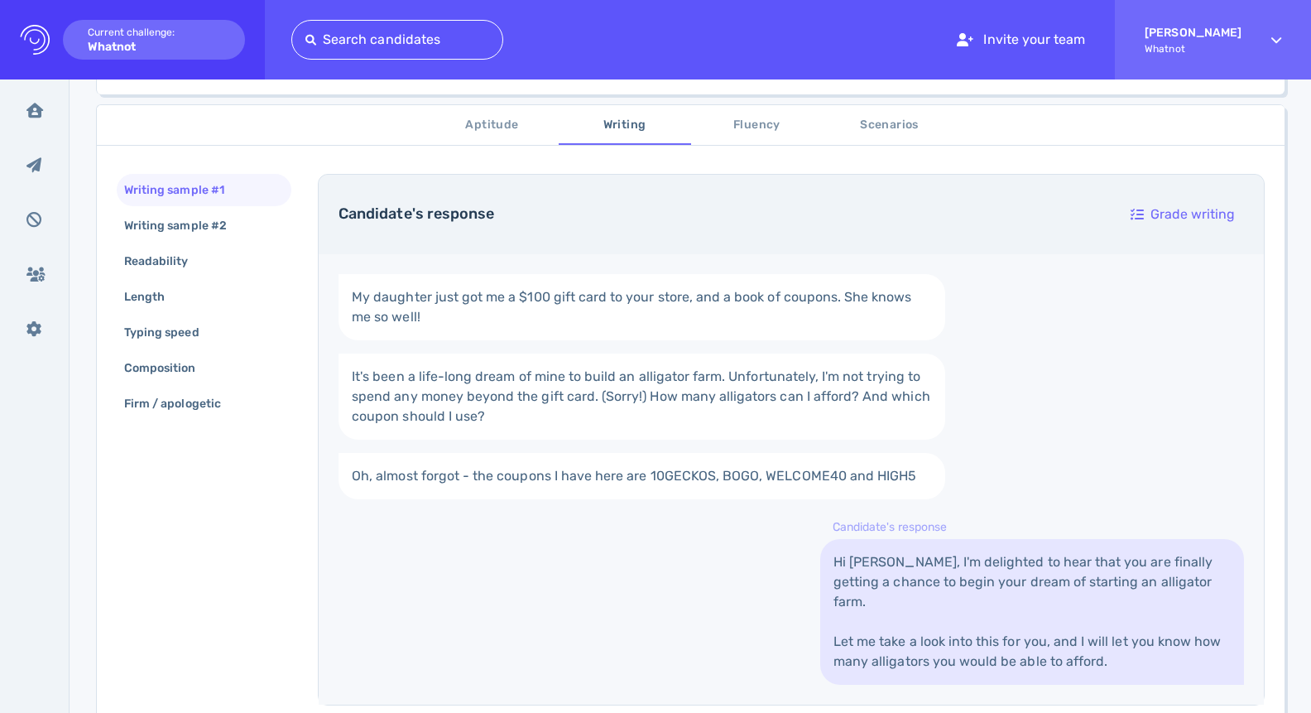
scroll to position [258, 0]
click at [246, 223] on div "Writing sample #2" at bounding box center [204, 227] width 175 height 32
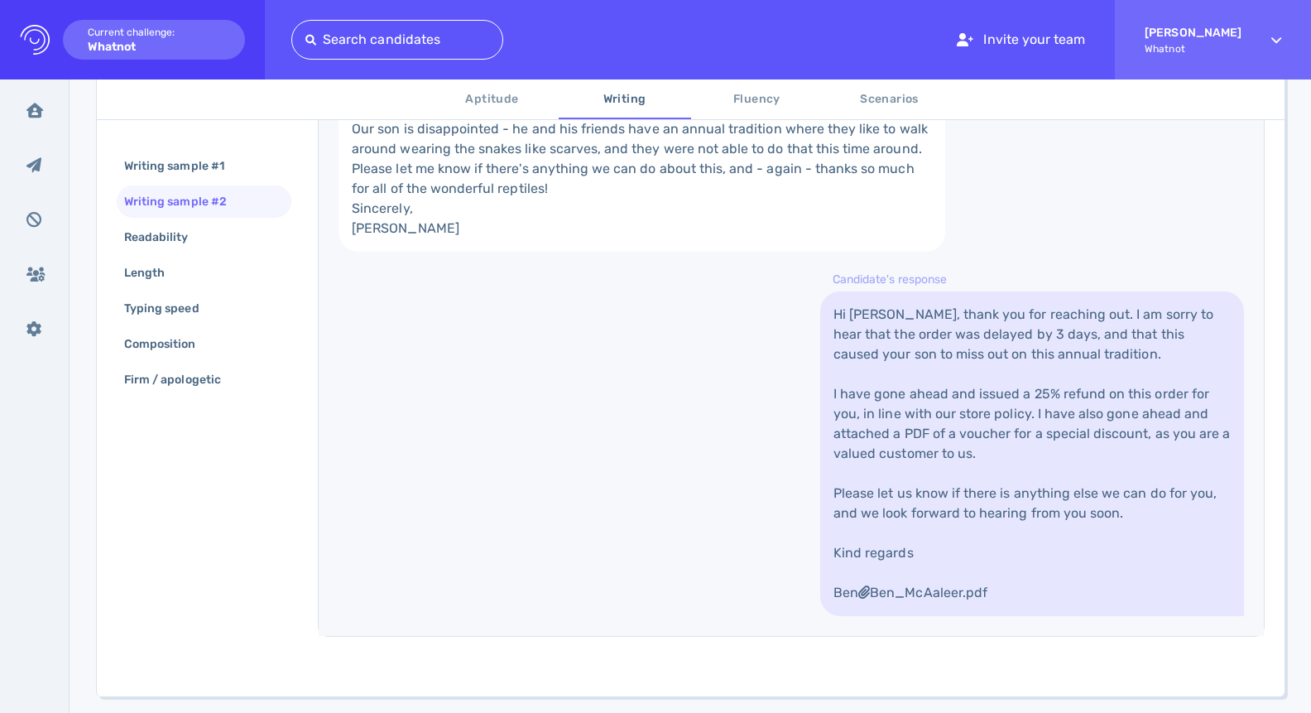
scroll to position [605, 0]
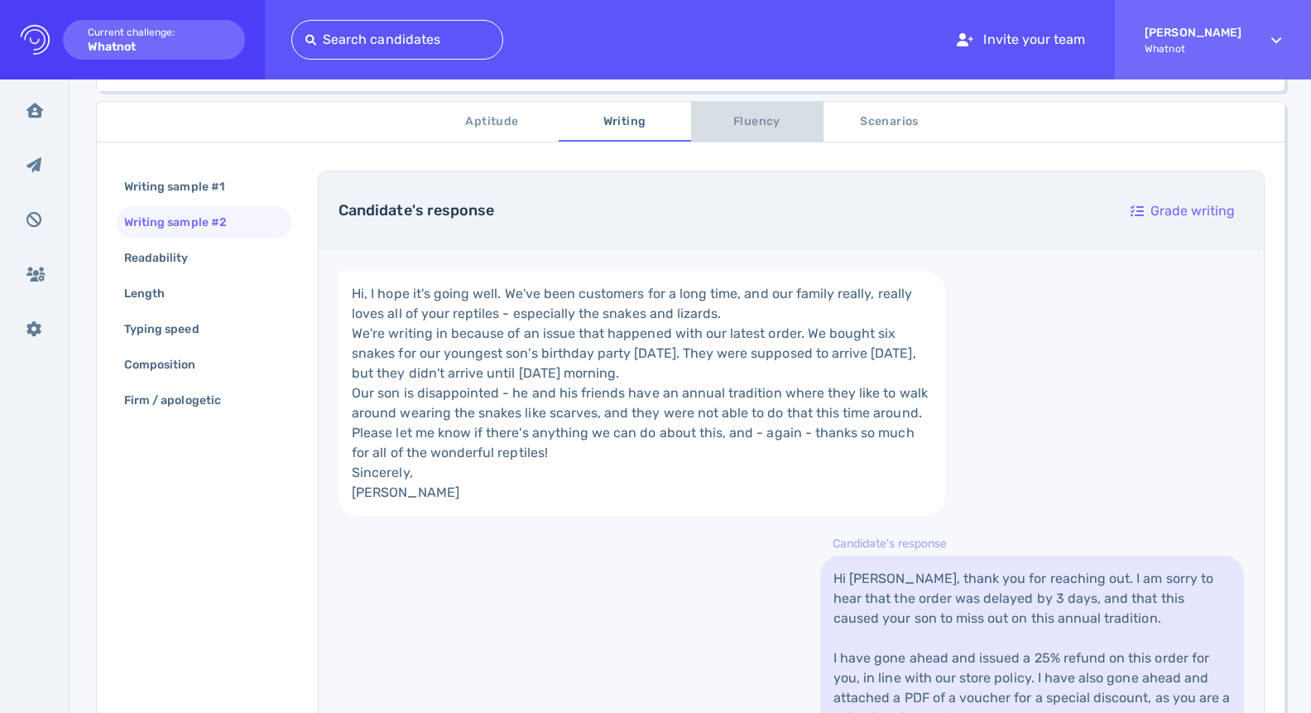
click at [766, 126] on span "Fluency" at bounding box center [757, 122] width 113 height 21
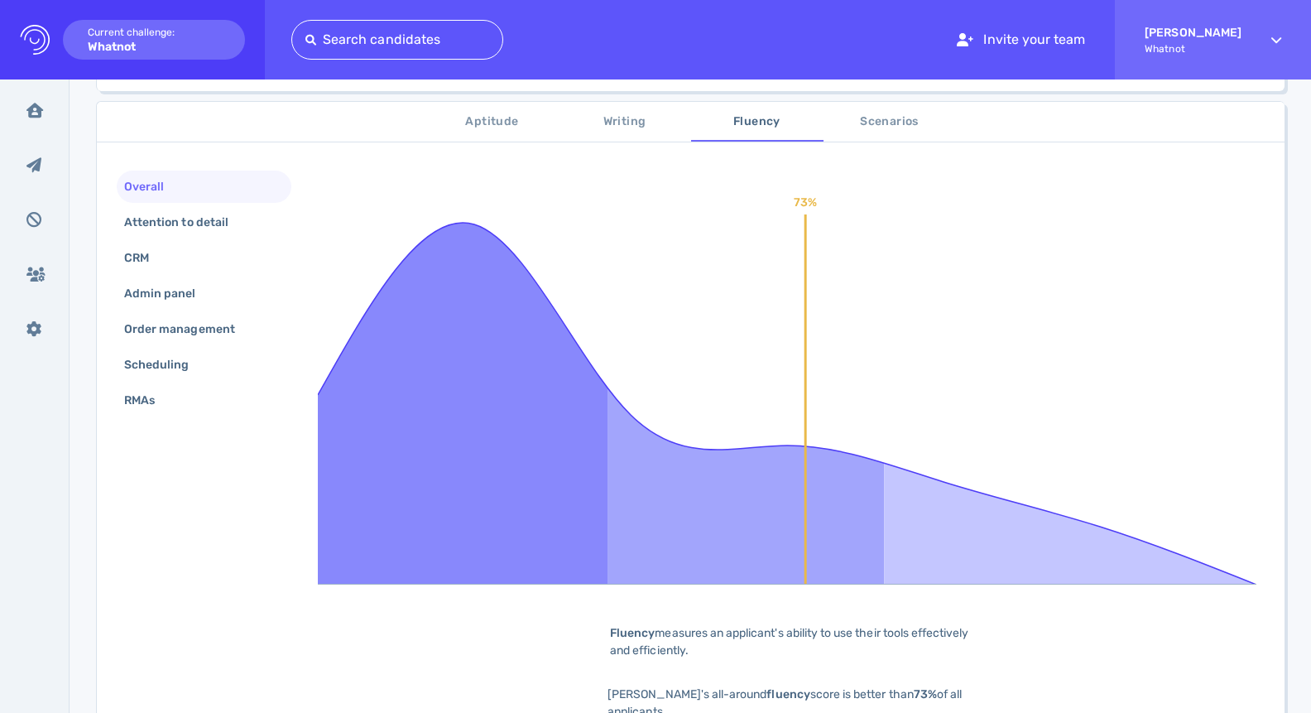
scroll to position [265, 0]
click at [901, 118] on span "Scenarios" at bounding box center [890, 120] width 113 height 21
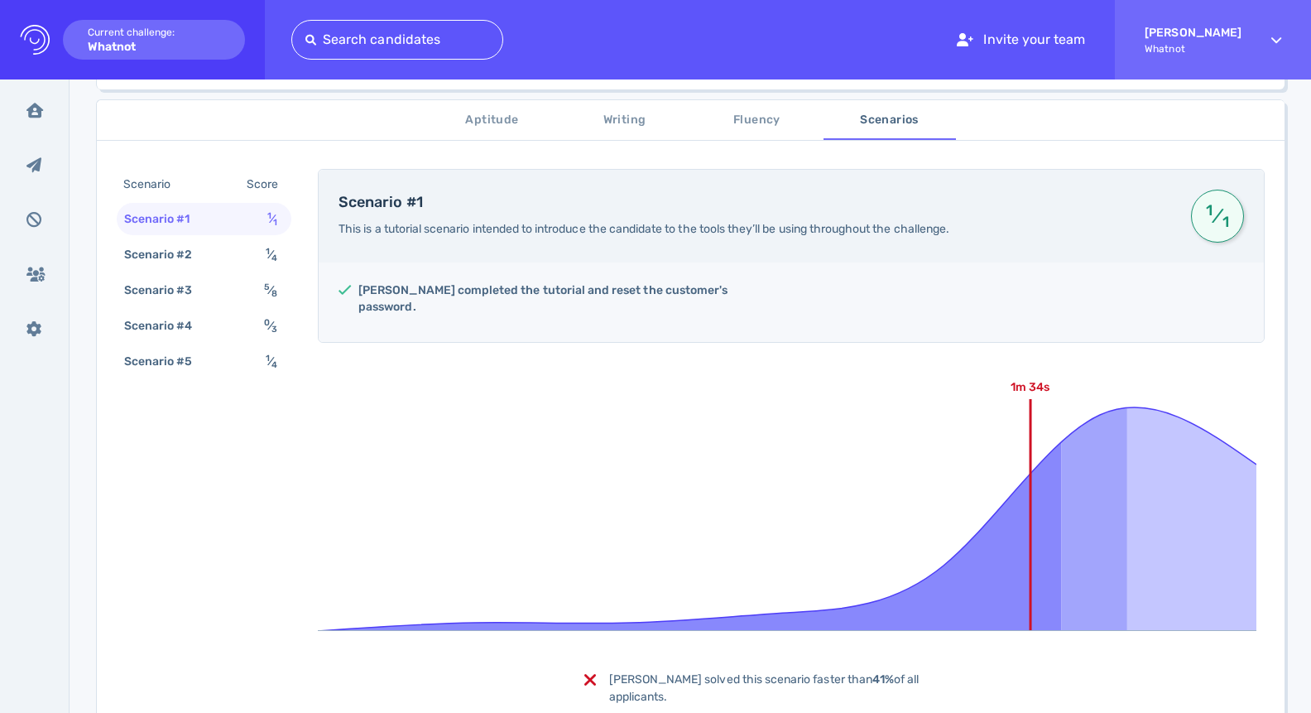
scroll to position [270, 0]
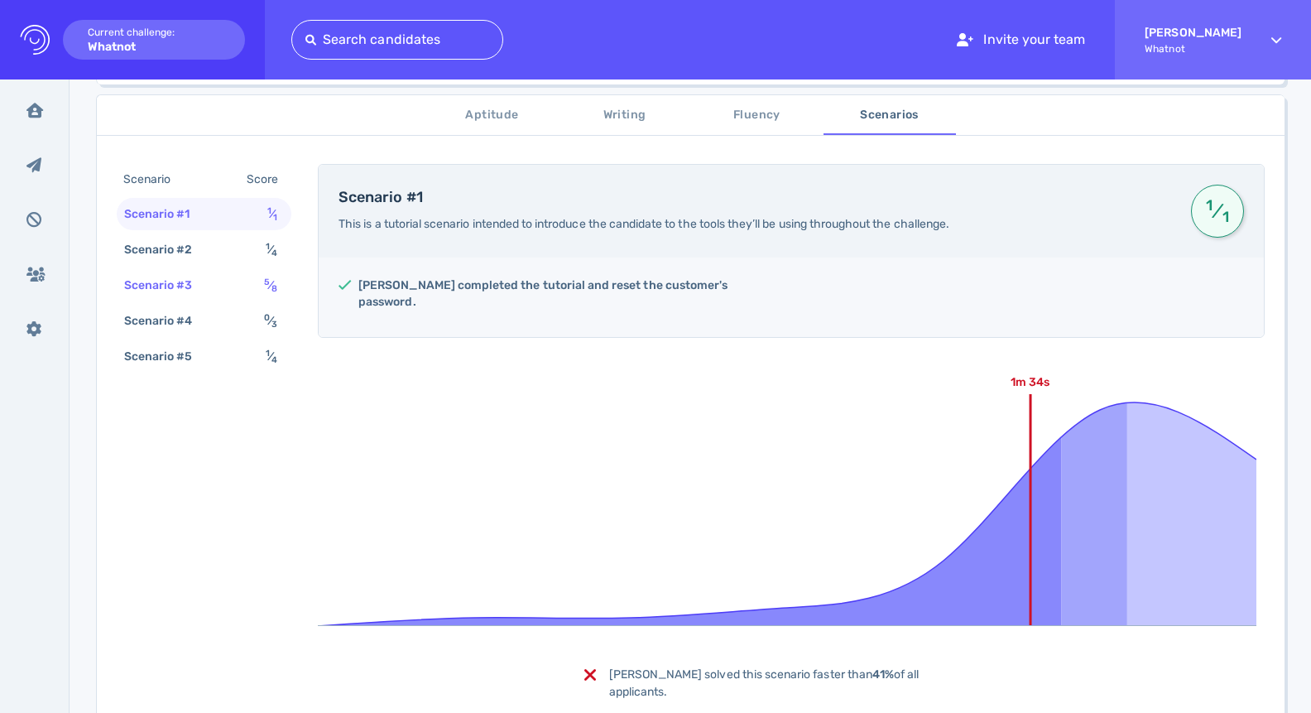
click at [250, 285] on div "Scenario #3 5 ⁄ 8" at bounding box center [204, 285] width 175 height 32
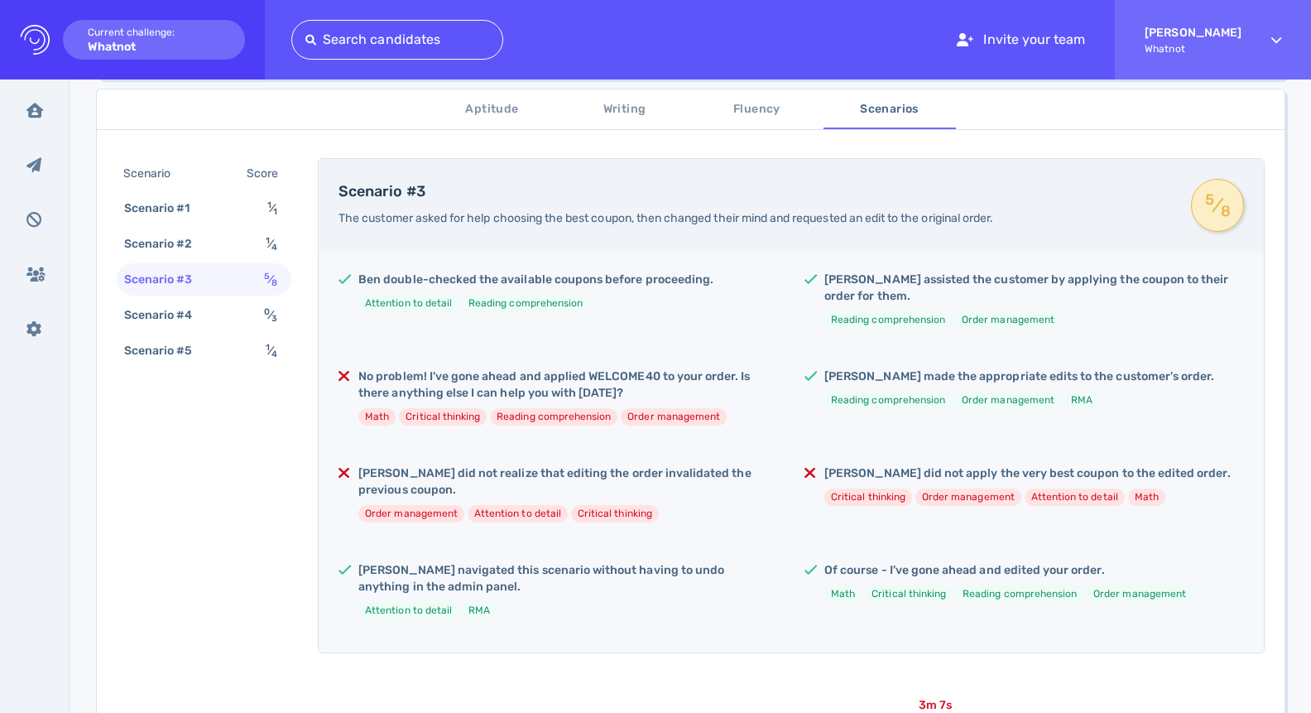
scroll to position [274, 0]
click at [224, 355] on div "Scenario #5 1 ⁄ 4" at bounding box center [204, 352] width 175 height 32
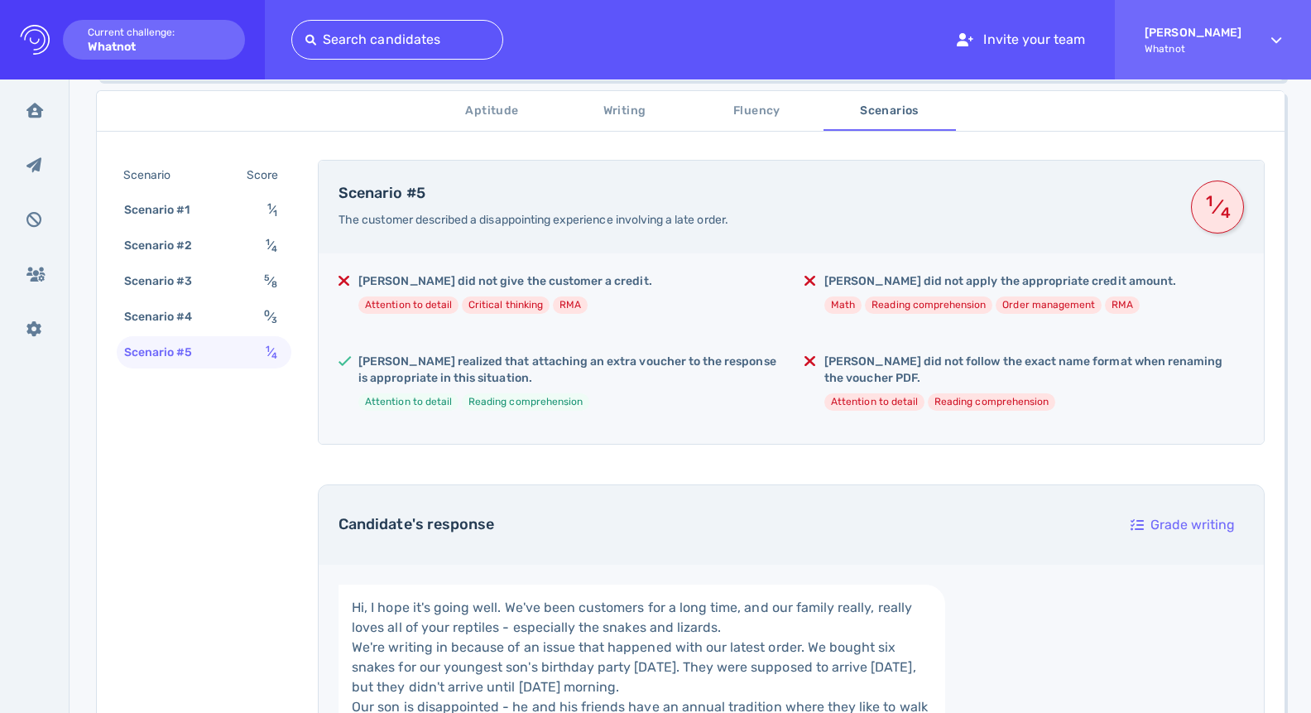
click at [490, 113] on span "Aptitude" at bounding box center [492, 111] width 113 height 21
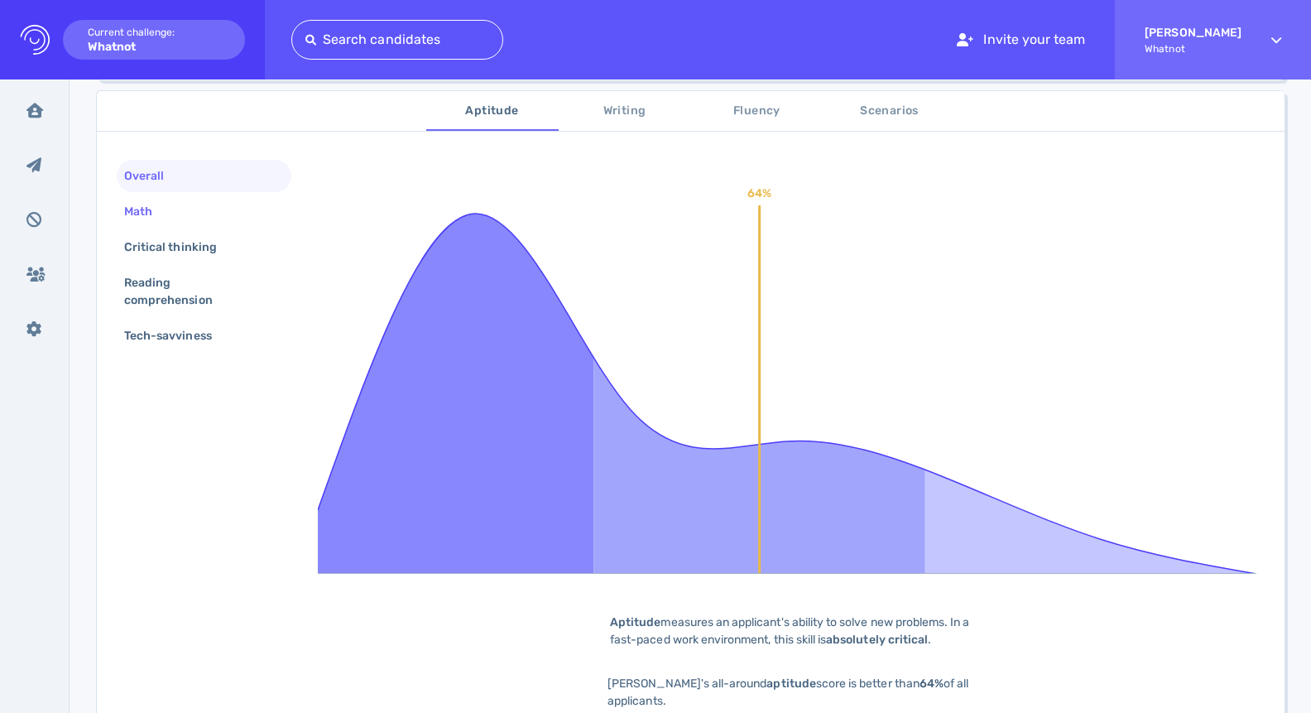
click at [171, 216] on div "Math" at bounding box center [146, 212] width 51 height 24
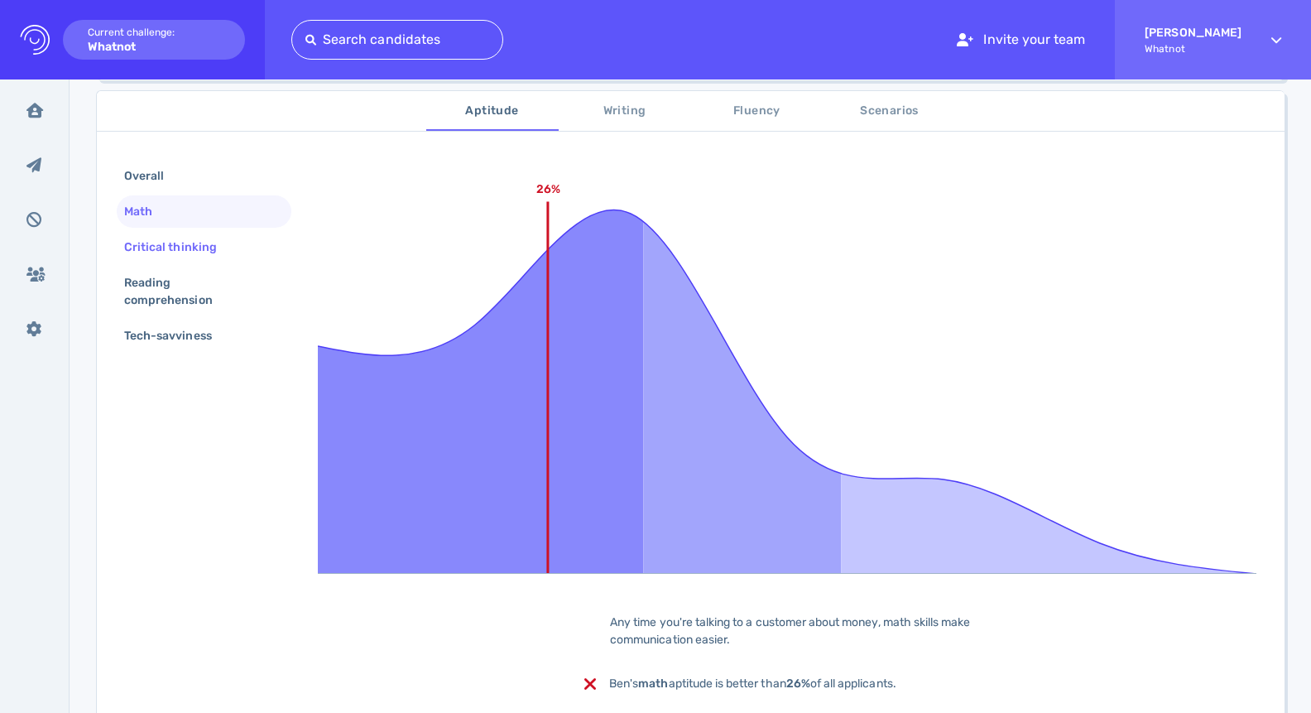
click at [171, 238] on div "Critical thinking" at bounding box center [179, 247] width 116 height 24
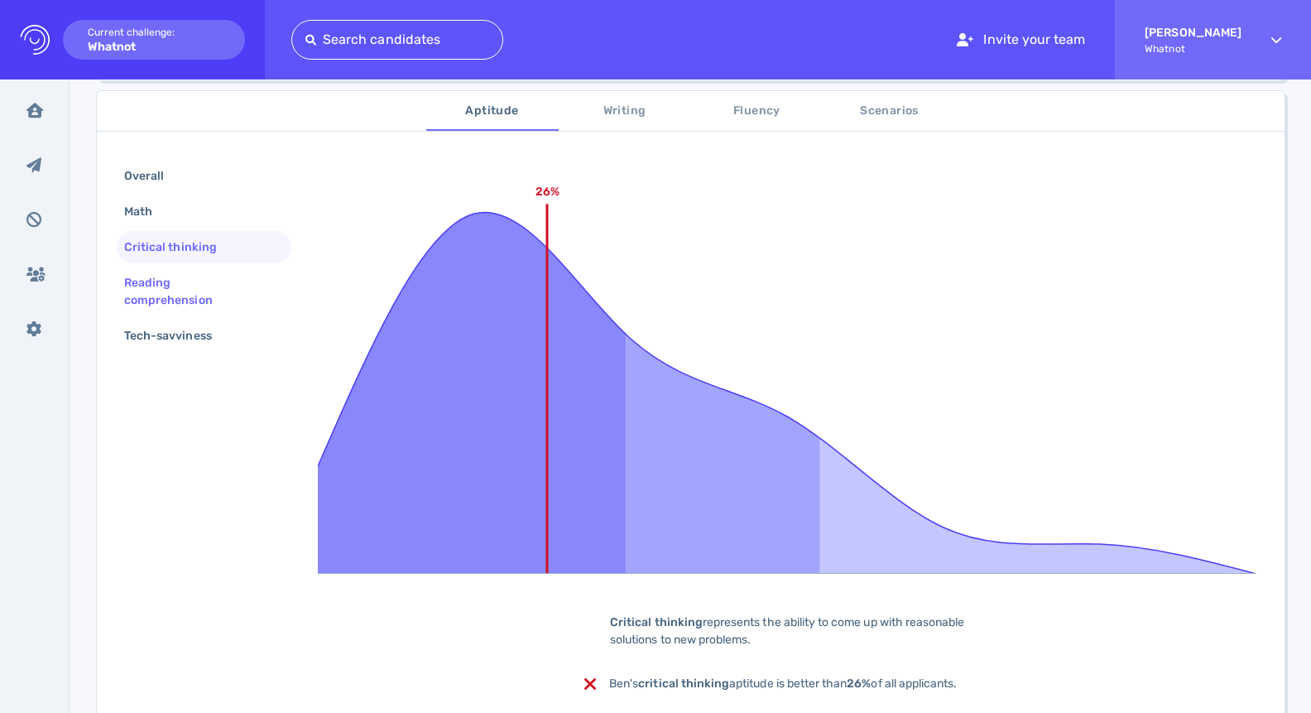
drag, startPoint x: 167, startPoint y: 277, endPoint x: 170, endPoint y: 296, distance: 19.2
click at [167, 277] on div "Reading comprehension" at bounding box center [197, 291] width 153 height 41
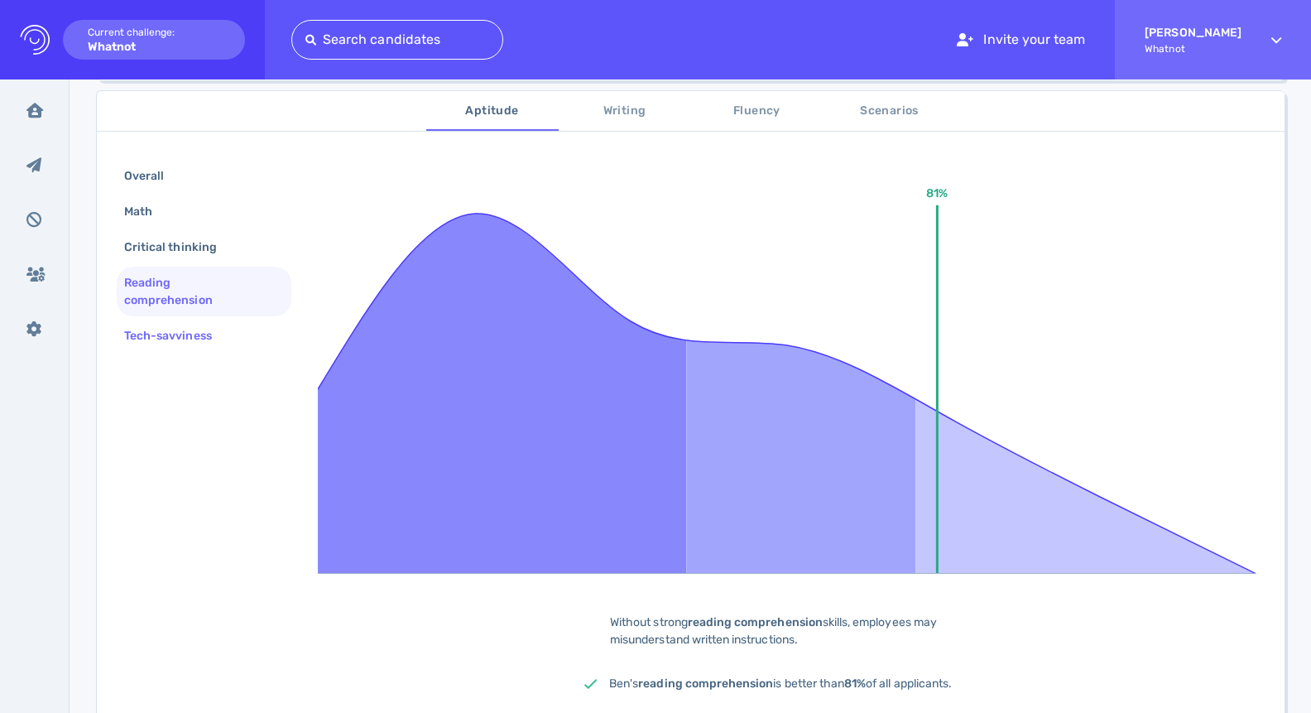
click at [174, 321] on div "Tech-savviness" at bounding box center [204, 336] width 175 height 32
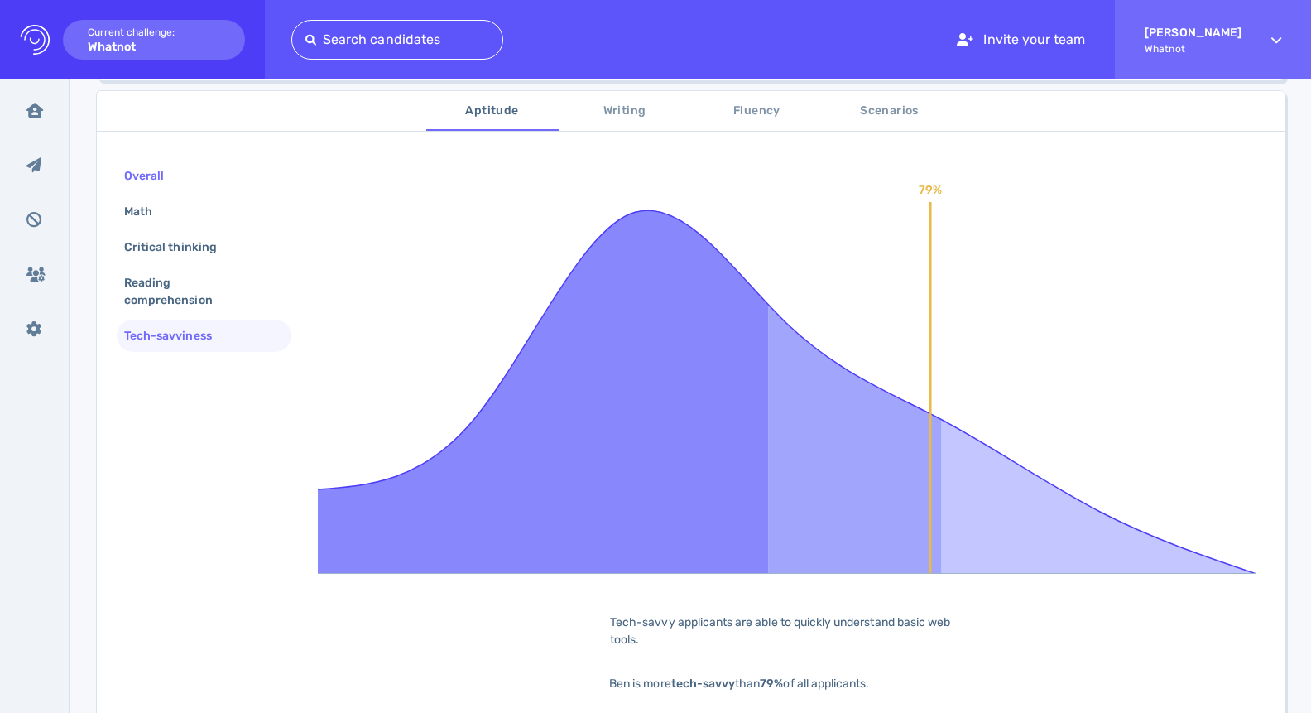
click at [165, 190] on div "Overall" at bounding box center [204, 176] width 175 height 32
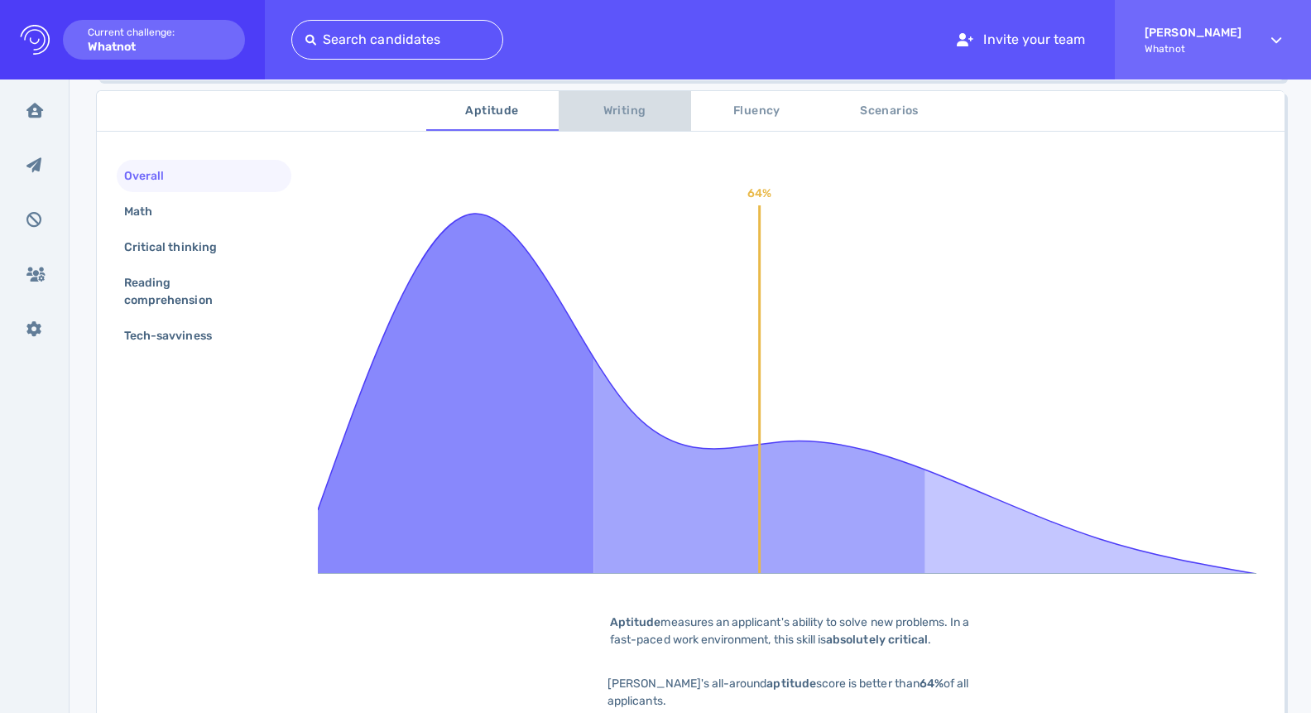
click at [632, 103] on span "Writing" at bounding box center [625, 111] width 113 height 21
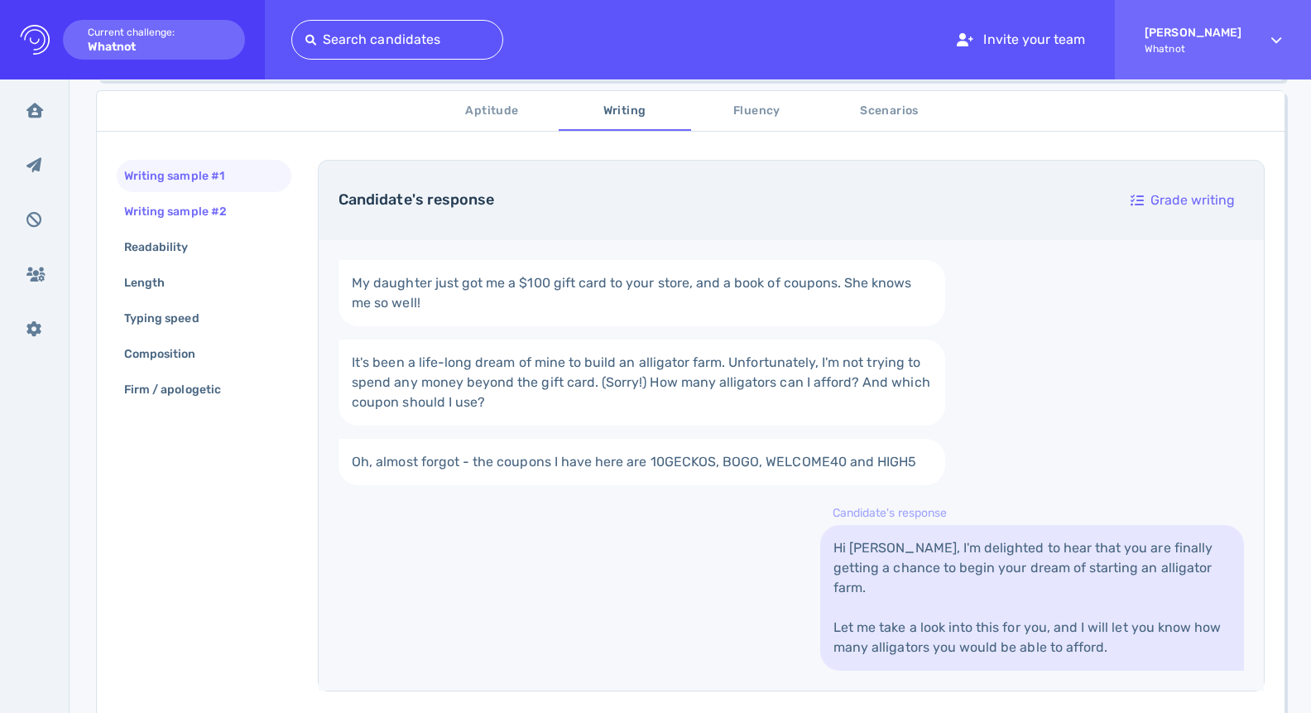
click at [234, 219] on div "Writing sample #2" at bounding box center [184, 212] width 126 height 24
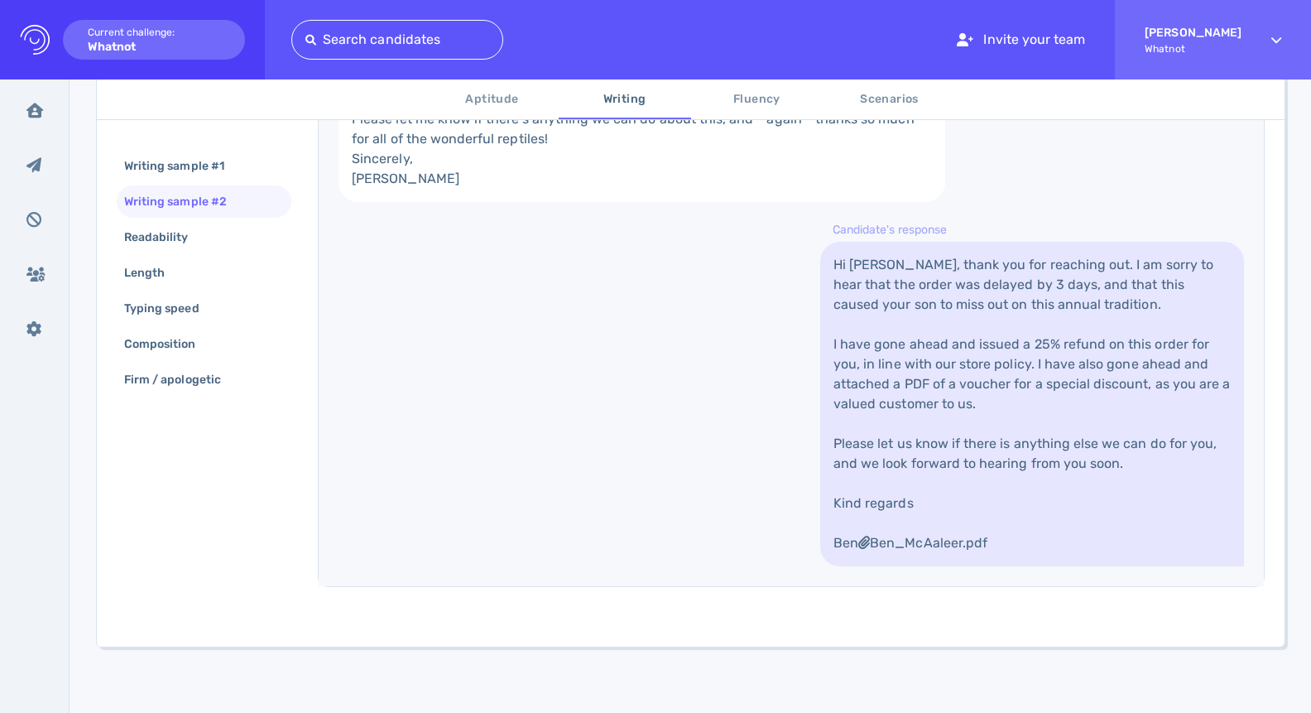
scroll to position [815, 0]
click at [924, 94] on span "Scenarios" at bounding box center [890, 99] width 113 height 21
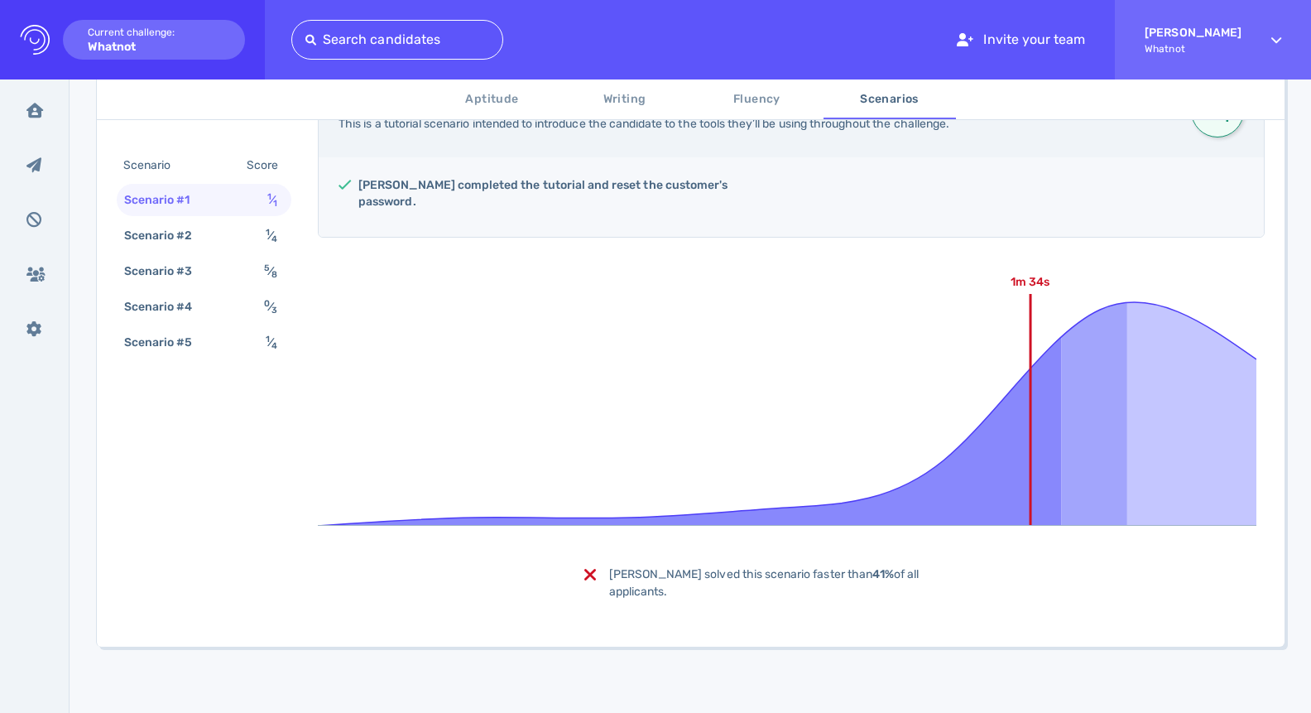
scroll to position [337, 0]
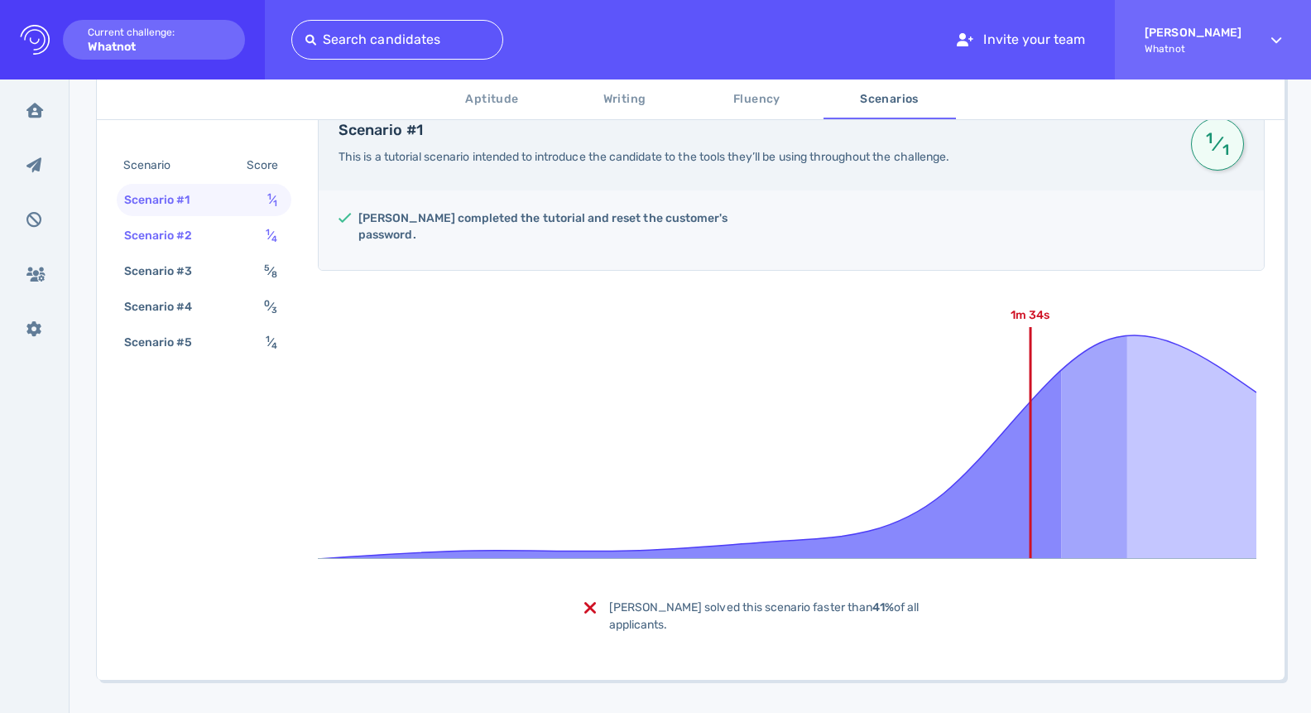
click at [163, 237] on div "Scenario #2" at bounding box center [167, 236] width 92 height 24
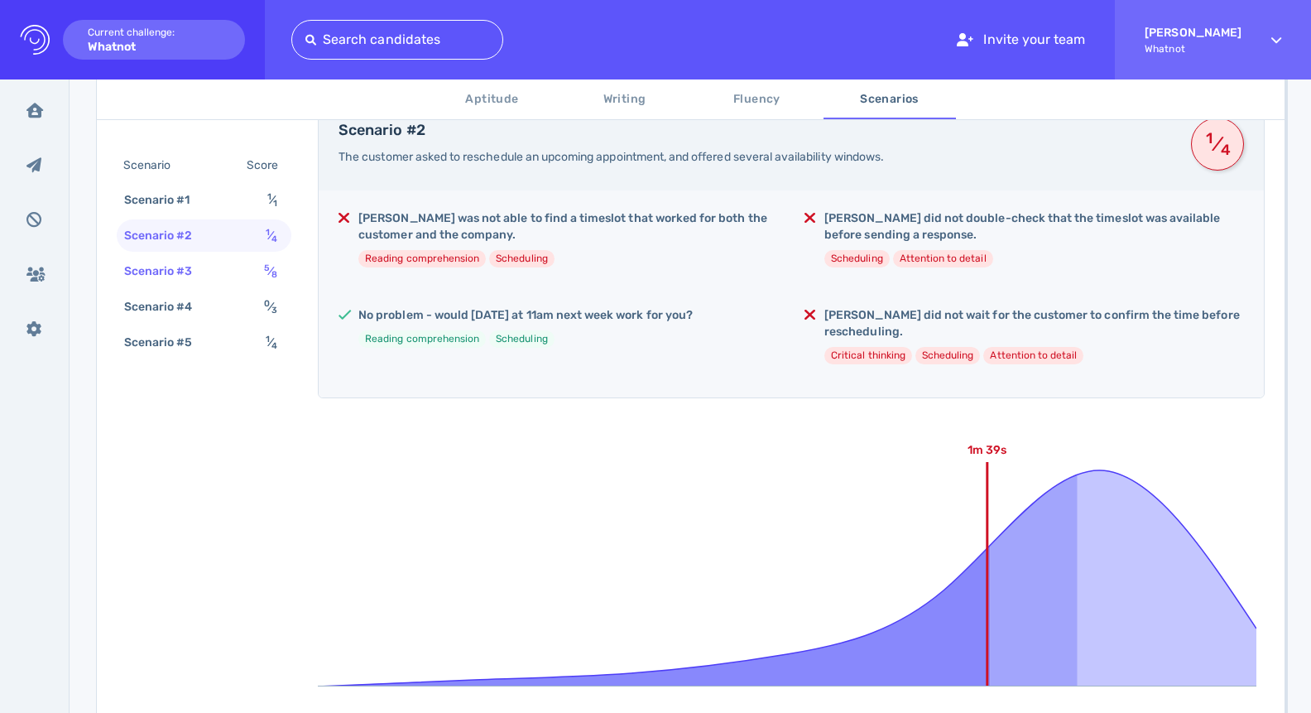
click at [170, 265] on div "Scenario #3" at bounding box center [167, 271] width 92 height 24
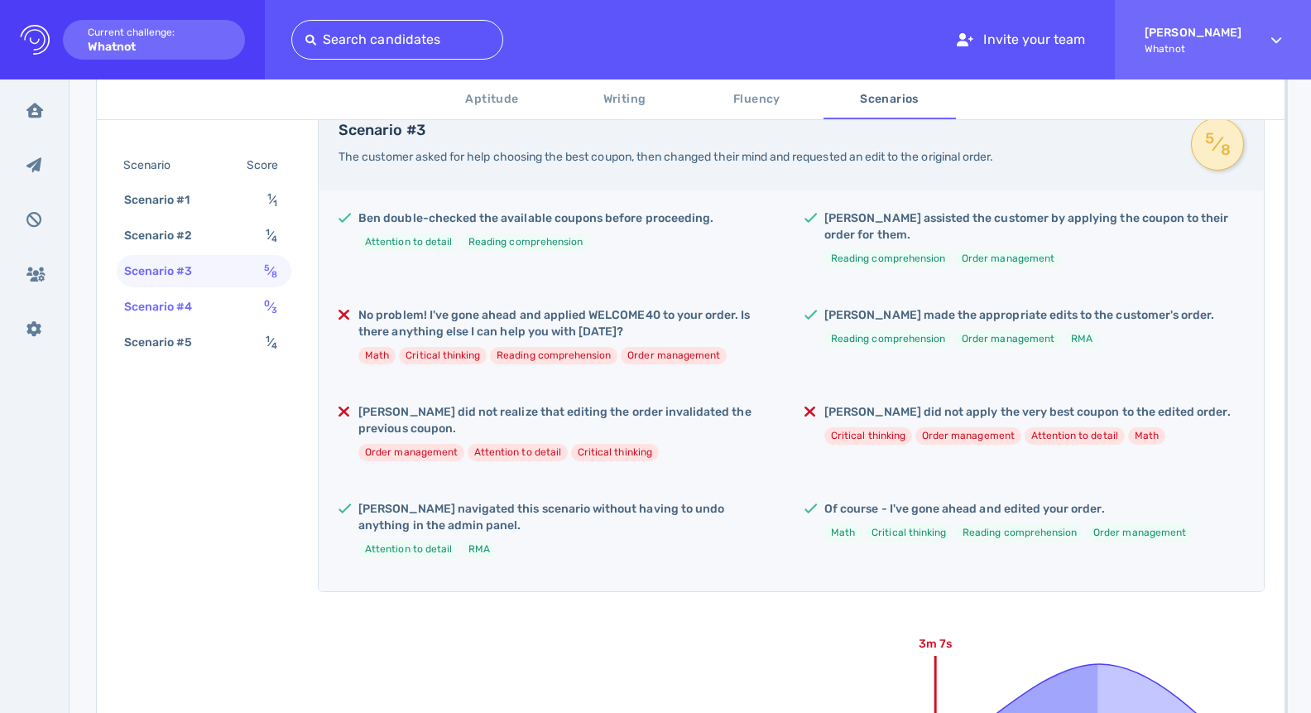
click at [192, 307] on div "Scenario #4" at bounding box center [167, 307] width 92 height 24
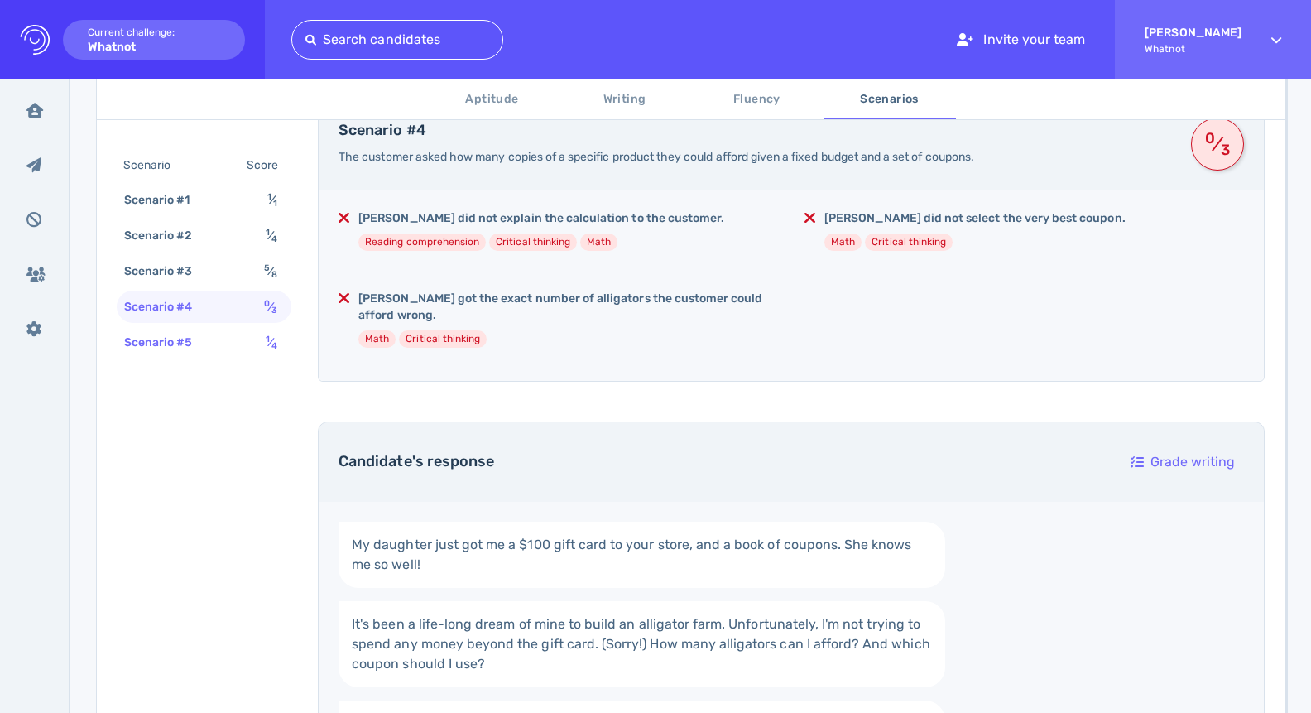
click at [207, 330] on div "Scenario #5" at bounding box center [167, 342] width 92 height 24
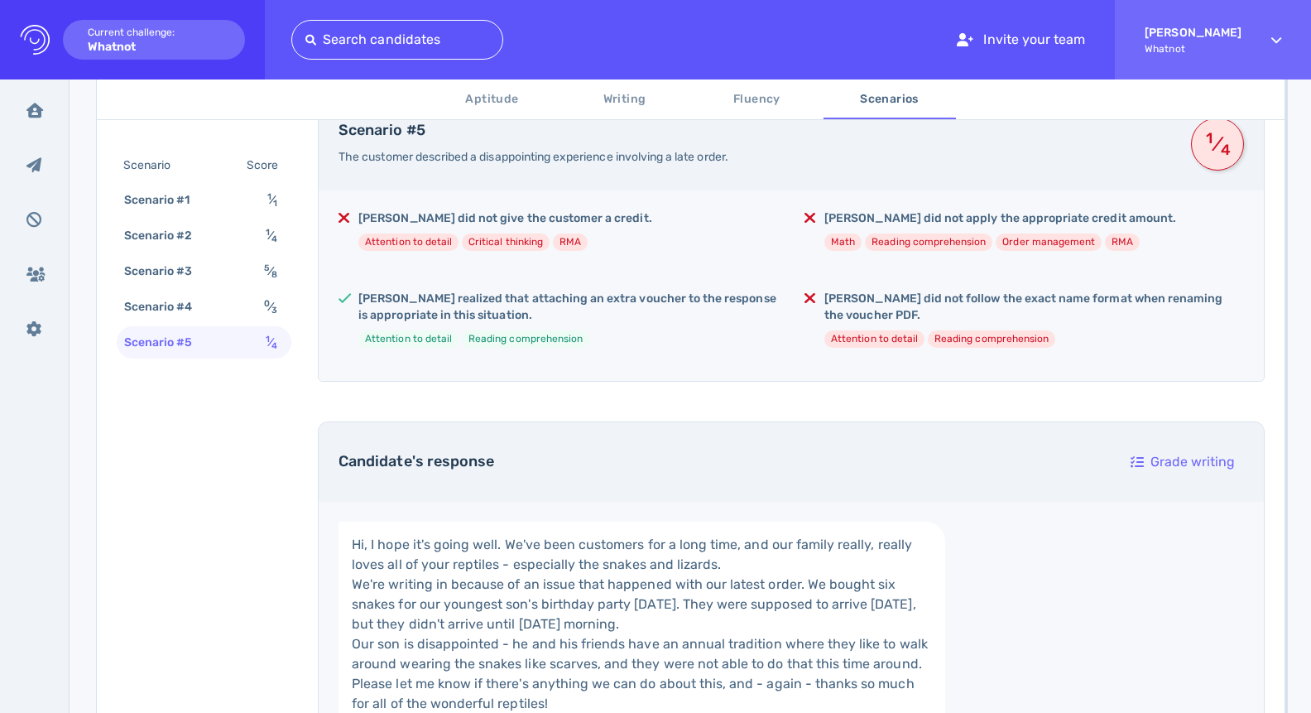
scroll to position [0, 0]
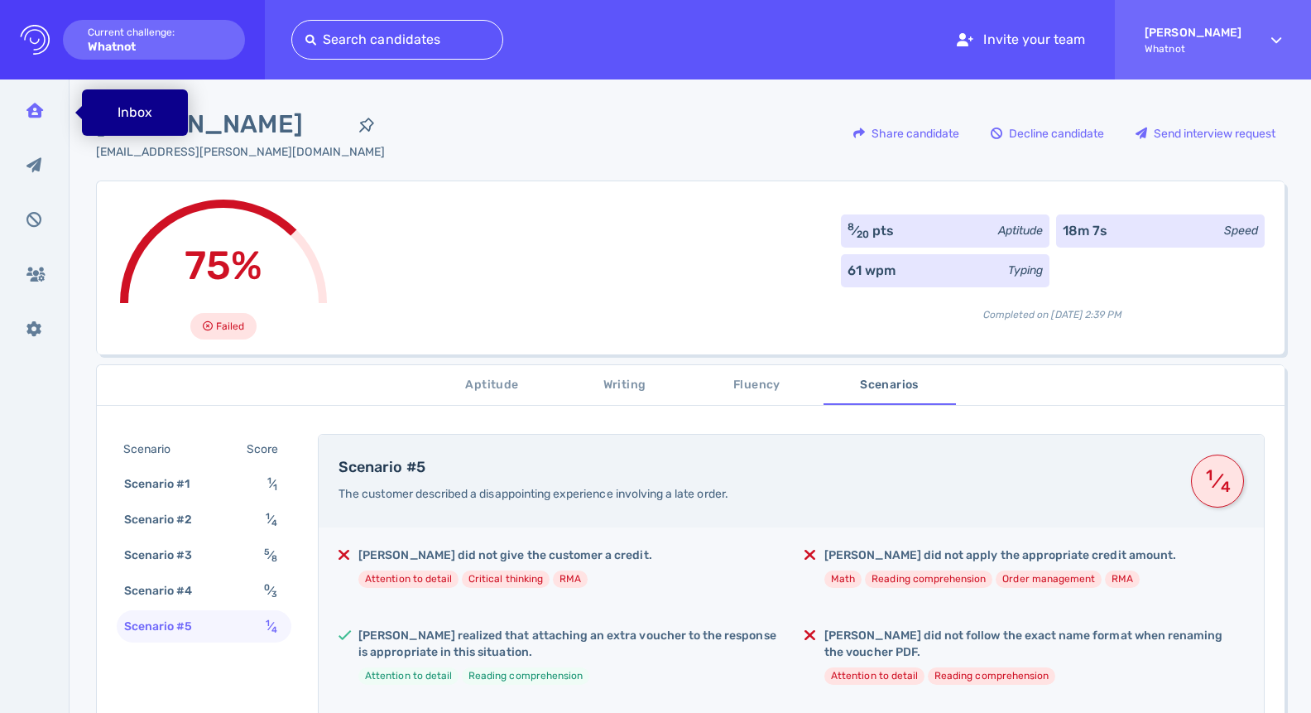
click at [31, 108] on icon at bounding box center [34, 110] width 17 height 15
